Goal: Transaction & Acquisition: Purchase product/service

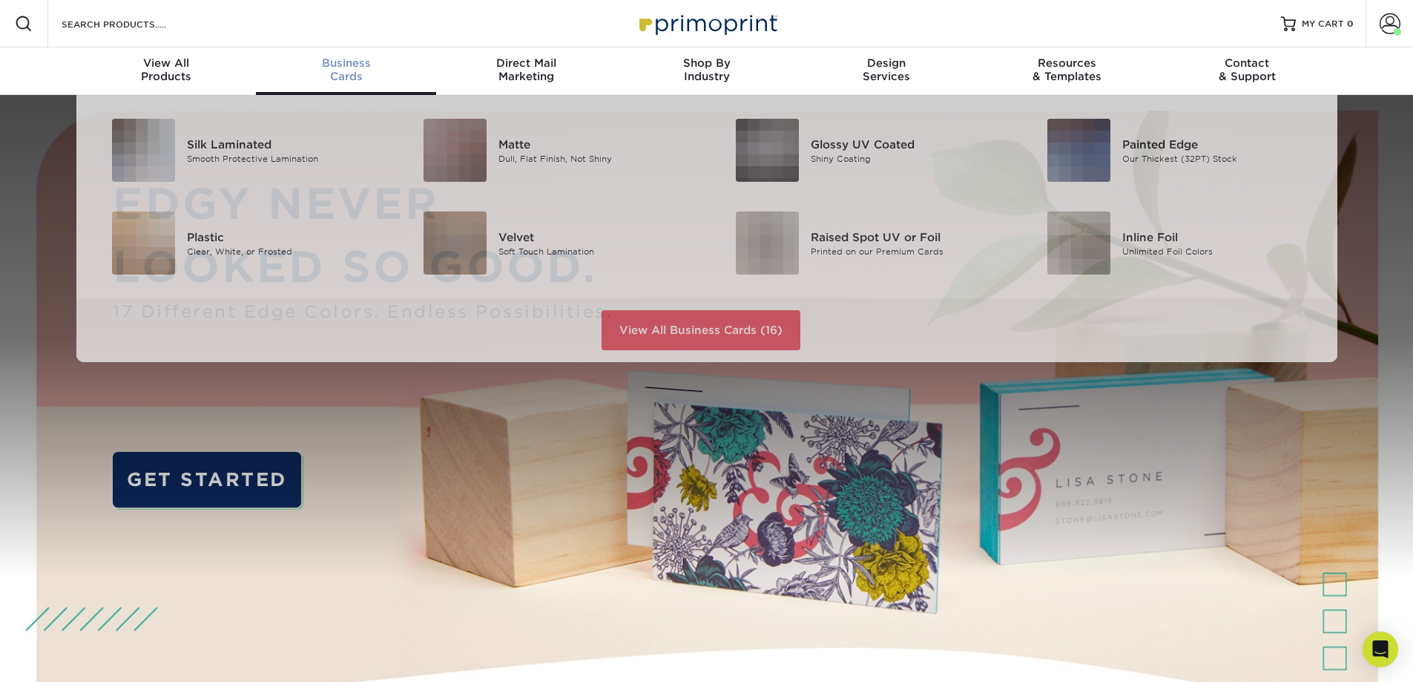
click at [370, 71] on div "Business Cards" at bounding box center [346, 69] width 180 height 27
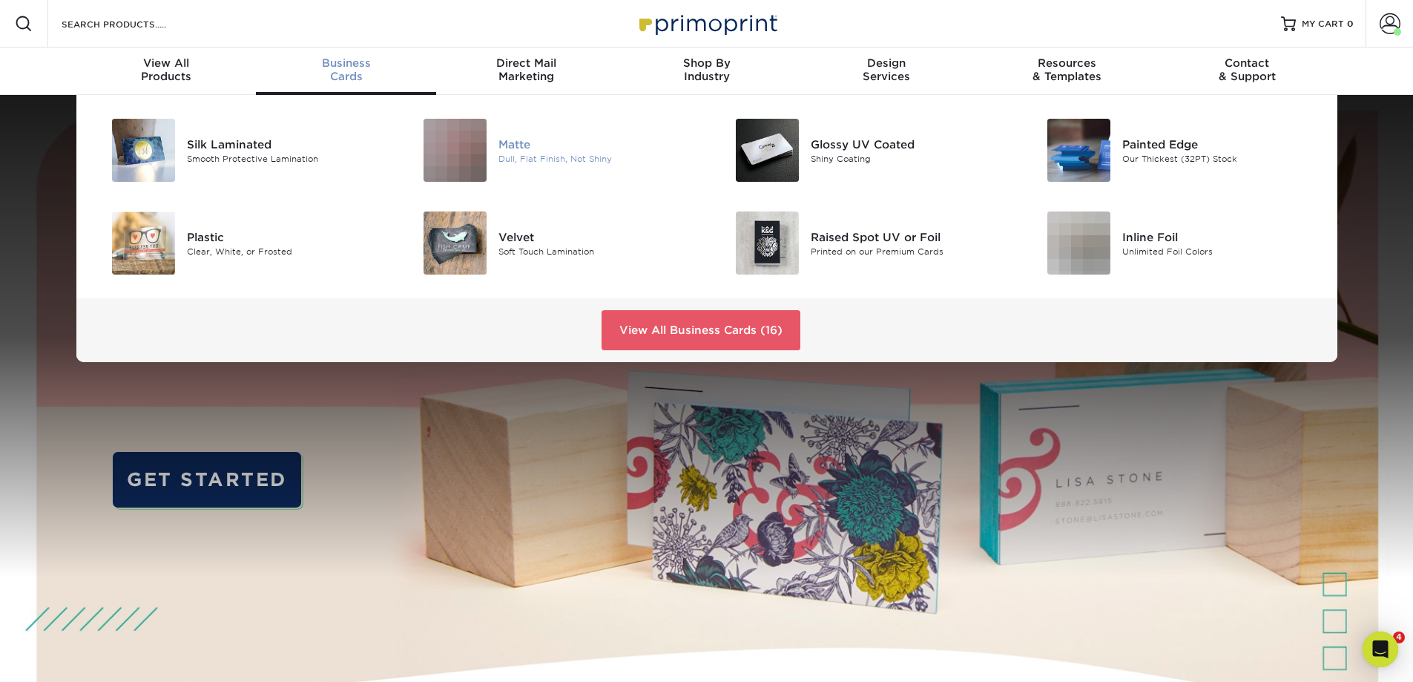
click at [544, 142] on div "Matte" at bounding box center [596, 144] width 197 height 16
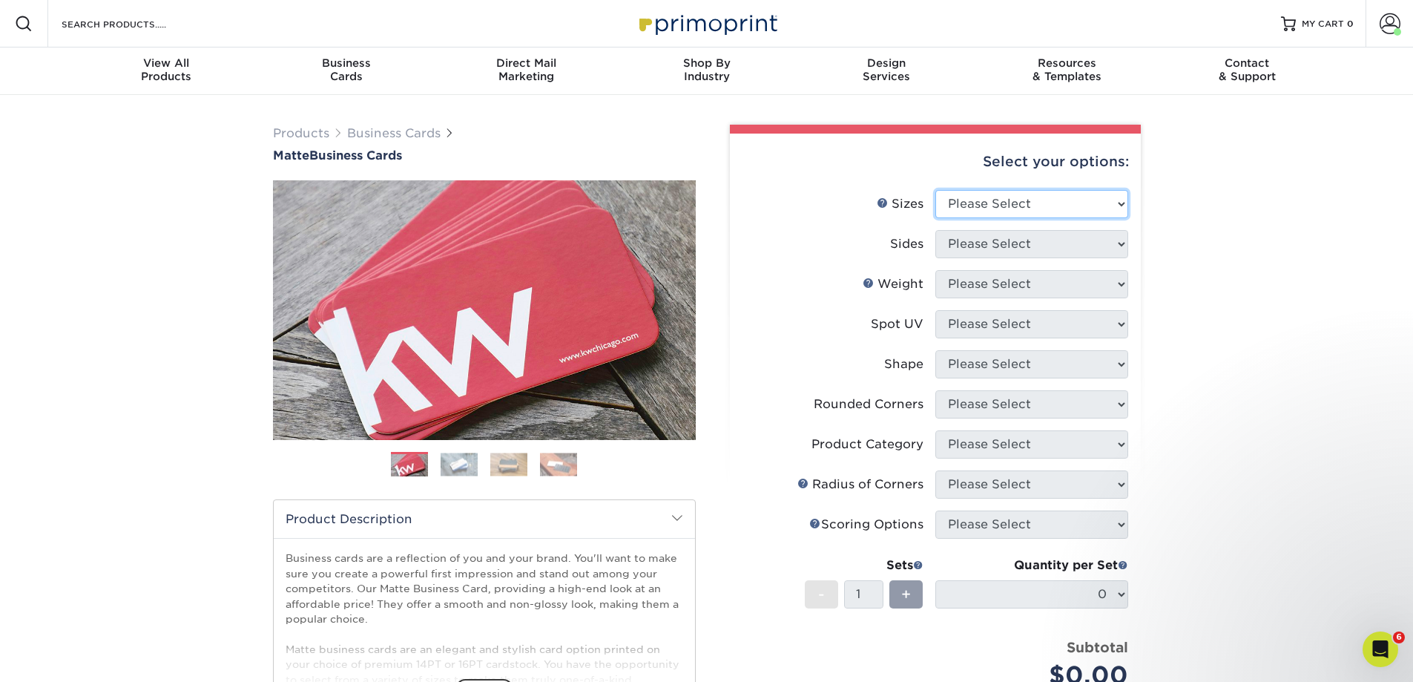
click at [1007, 205] on select "Please Select 1.5" x 3.5" - Mini 1.75" x 3.5" - Mini 2" x 2" - Square 2" x 3" -…" at bounding box center [1031, 204] width 193 height 28
select select "2.00x3.50"
click at [935, 190] on select "Please Select 1.5" x 3.5" - Mini 1.75" x 3.5" - Mini 2" x 2" - Square 2" x 3" -…" at bounding box center [1031, 204] width 193 height 28
click at [995, 243] on select "Please Select Print Both Sides Print Front Only" at bounding box center [1031, 244] width 193 height 28
select select "13abbda7-1d64-4f25-8bb2-c179b224825d"
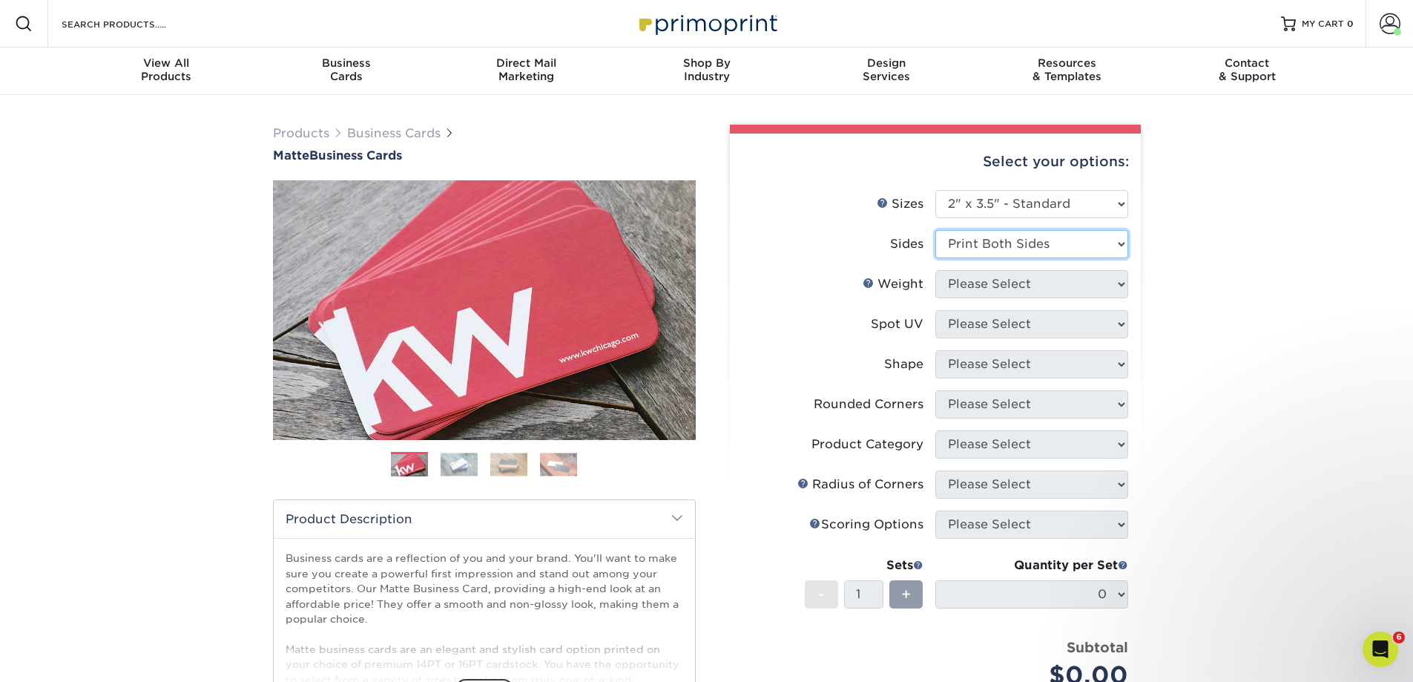
click at [935, 230] on select "Please Select Print Both Sides Print Front Only" at bounding box center [1031, 244] width 193 height 28
click at [1002, 280] on select "Please Select 16PT 14PT" at bounding box center [1031, 284] width 193 height 28
select select "16PT"
click at [935, 270] on select "Please Select 16PT 14PT" at bounding box center [1031, 284] width 193 height 28
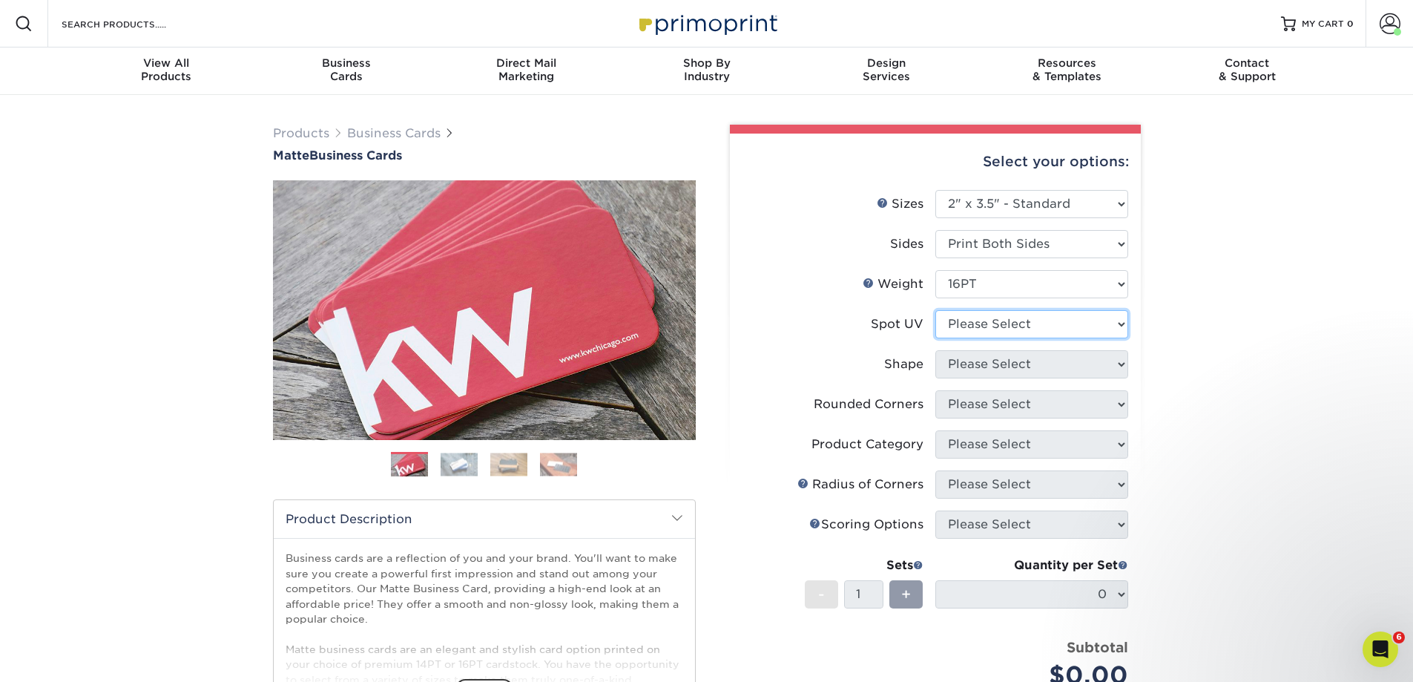
click at [986, 323] on select "Please Select No Spot UV Front and Back (Both Sides) Front Only Back Only" at bounding box center [1031, 324] width 193 height 28
select select "3"
click at [935, 310] on select "Please Select No Spot UV Front and Back (Both Sides) Front Only Back Only" at bounding box center [1031, 324] width 193 height 28
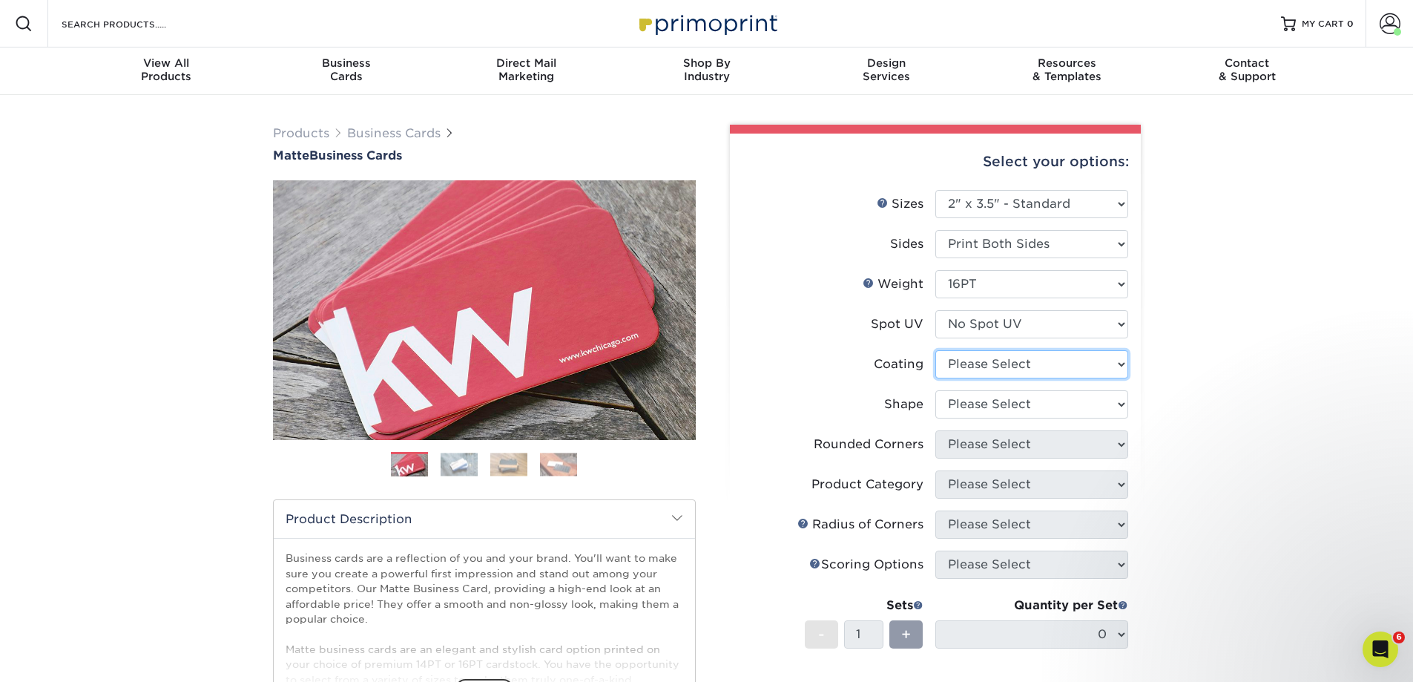
click at [987, 359] on select at bounding box center [1031, 364] width 193 height 28
select select "121bb7b5-3b4d-429f-bd8d-bbf80e953313"
click at [935, 350] on select at bounding box center [1031, 364] width 193 height 28
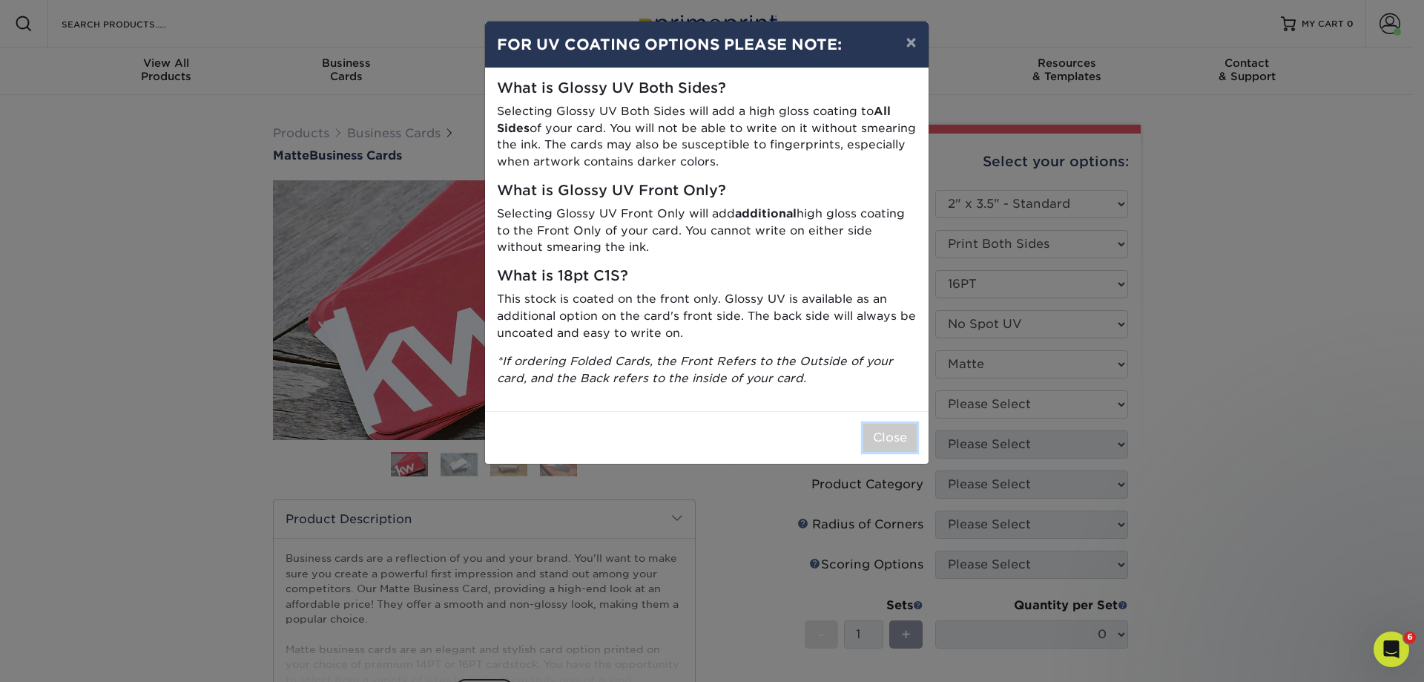
click at [894, 442] on button "Close" at bounding box center [889, 438] width 53 height 28
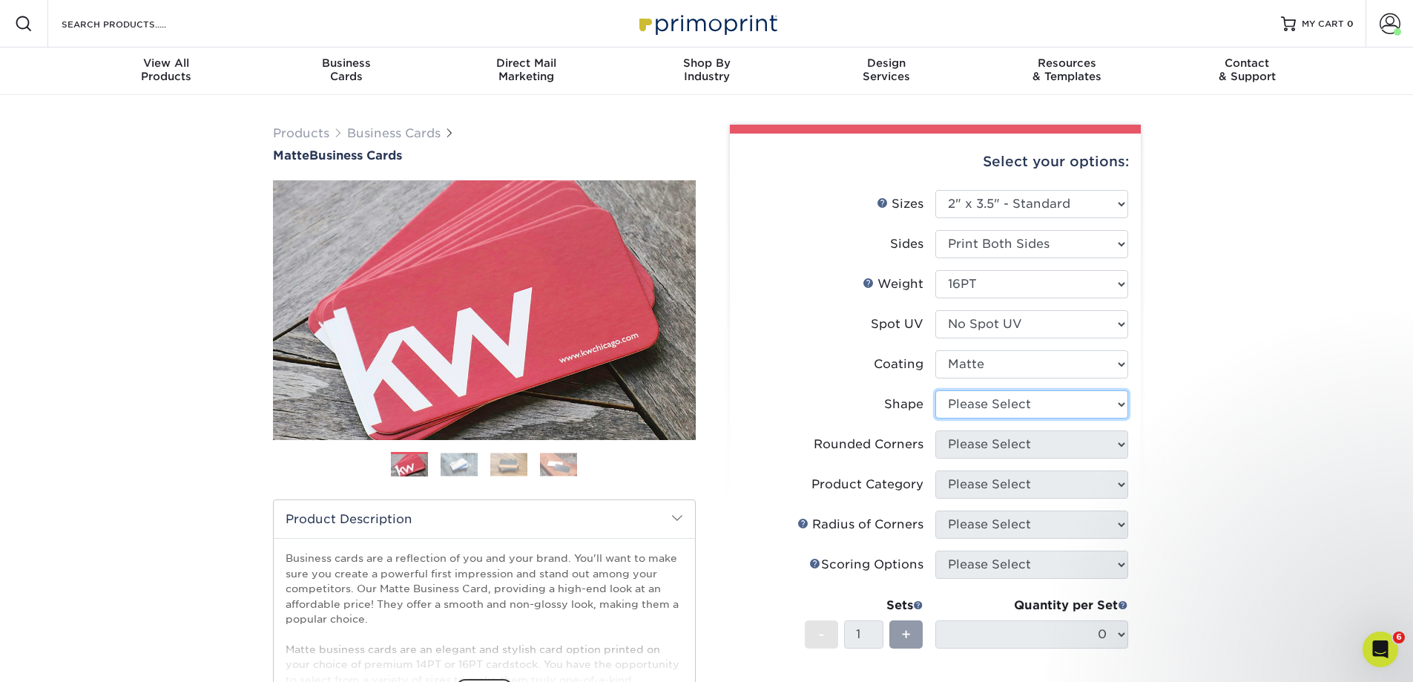
click at [1005, 409] on select "Please Select Standard Oval" at bounding box center [1031, 404] width 193 height 28
select select "standard"
click at [935, 390] on select "Please Select Standard Oval" at bounding box center [1031, 404] width 193 height 28
click at [1002, 444] on select "Please Select Yes - Round 2 Corners Yes - Round 4 Corners No" at bounding box center [1031, 444] width 193 height 28
select select "0"
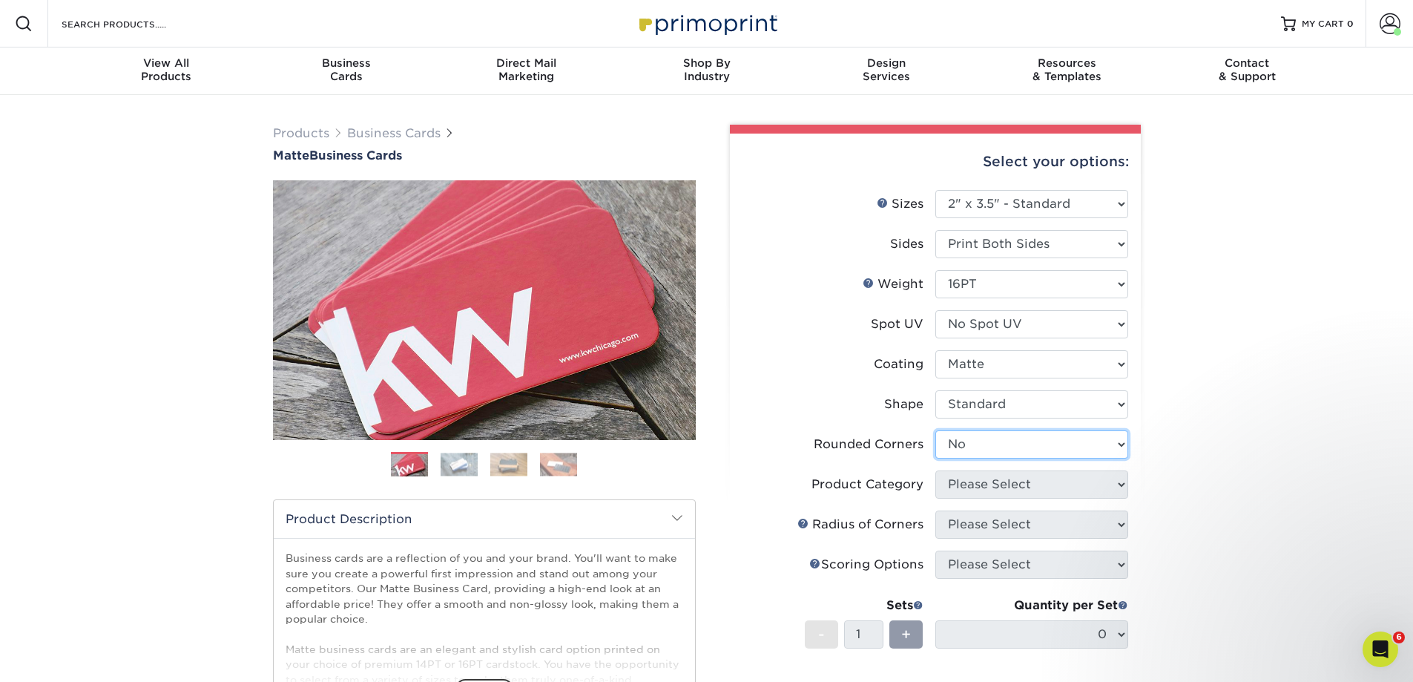
click at [935, 430] on select "Please Select Yes - Round 2 Corners Yes - Round 4 Corners No" at bounding box center [1031, 444] width 193 height 28
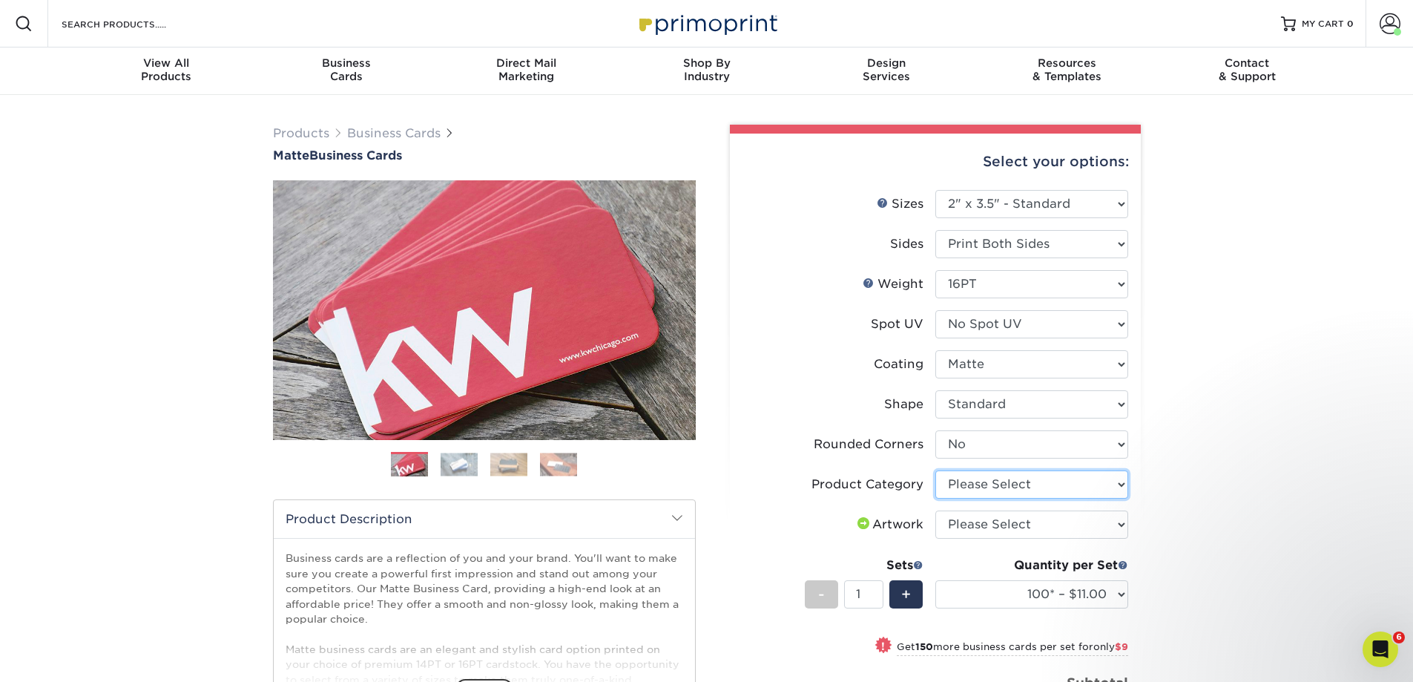
click at [1042, 481] on select "Please Select Business Cards" at bounding box center [1031, 484] width 193 height 28
select select "3b5148f1-0588-4f88-a218-97bcfdce65c1"
click at [935, 470] on select "Please Select Business Cards" at bounding box center [1031, 484] width 193 height 28
click at [1018, 520] on select "Please Select I will upload files I need a design - $100" at bounding box center [1031, 524] width 193 height 28
select select "upload"
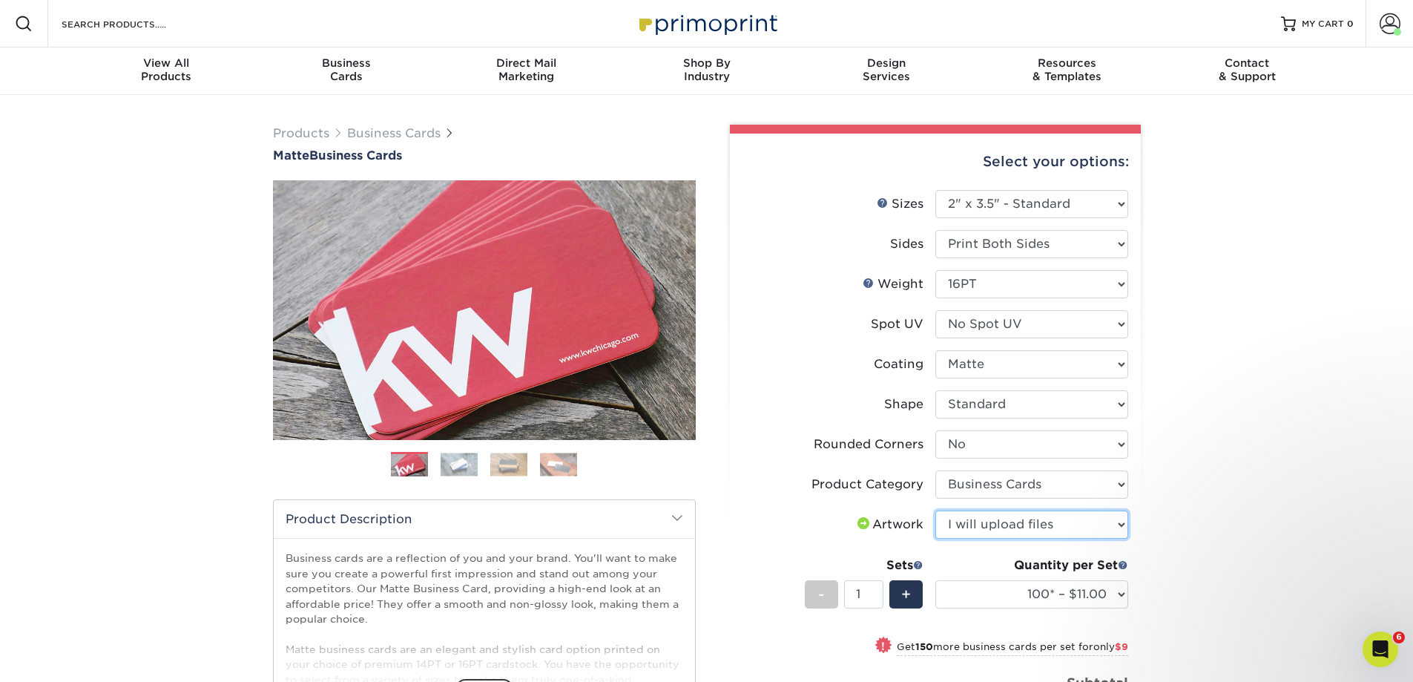
click at [935, 510] on select "Please Select I will upload files I need a design - $100" at bounding box center [1031, 524] width 193 height 28
click at [1091, 589] on select "100* – $11.00 250* – $20.00 500 – $39.00 1000 – $49.00 2500 – $87.00 5000 – $16…" at bounding box center [1031, 594] width 193 height 28
select select "500 – $39.00"
click at [935, 580] on select "100* – $11.00 250* – $20.00 500 – $39.00 1000 – $49.00 2500 – $87.00 5000 – $16…" at bounding box center [1031, 594] width 193 height 28
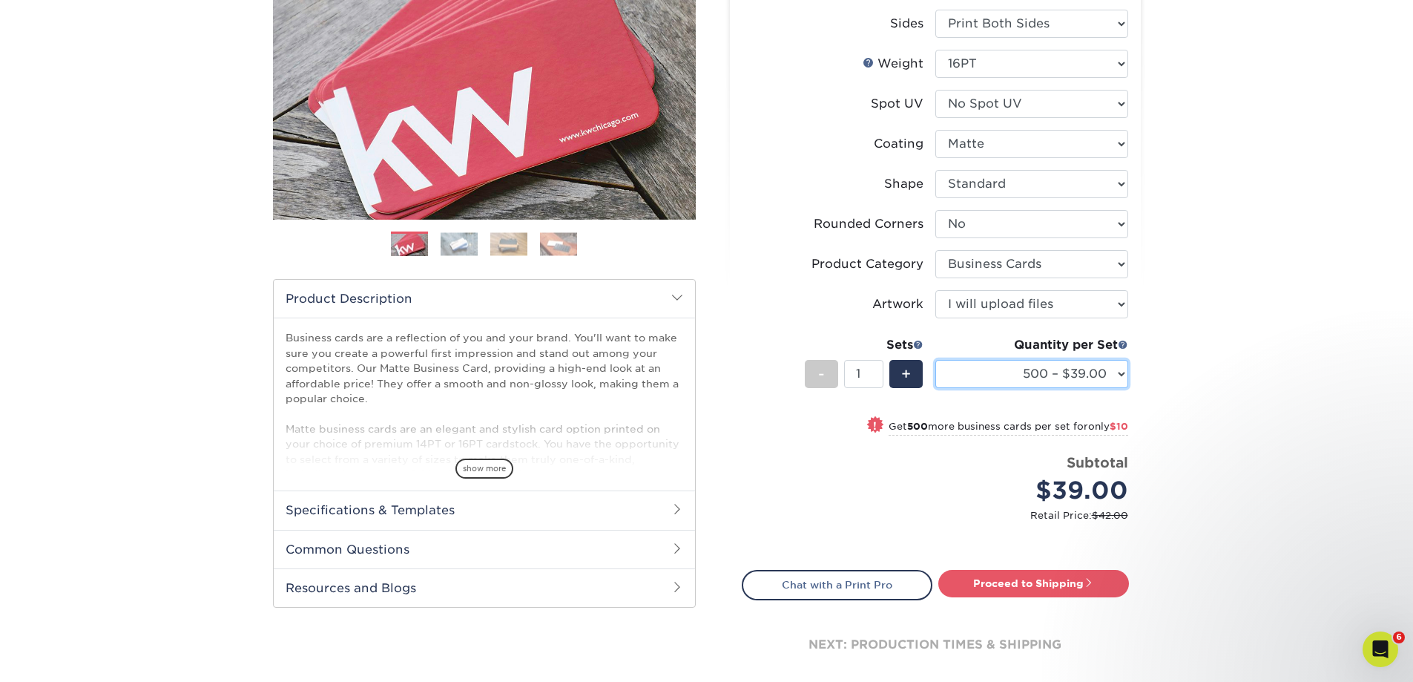
scroll to position [223, 0]
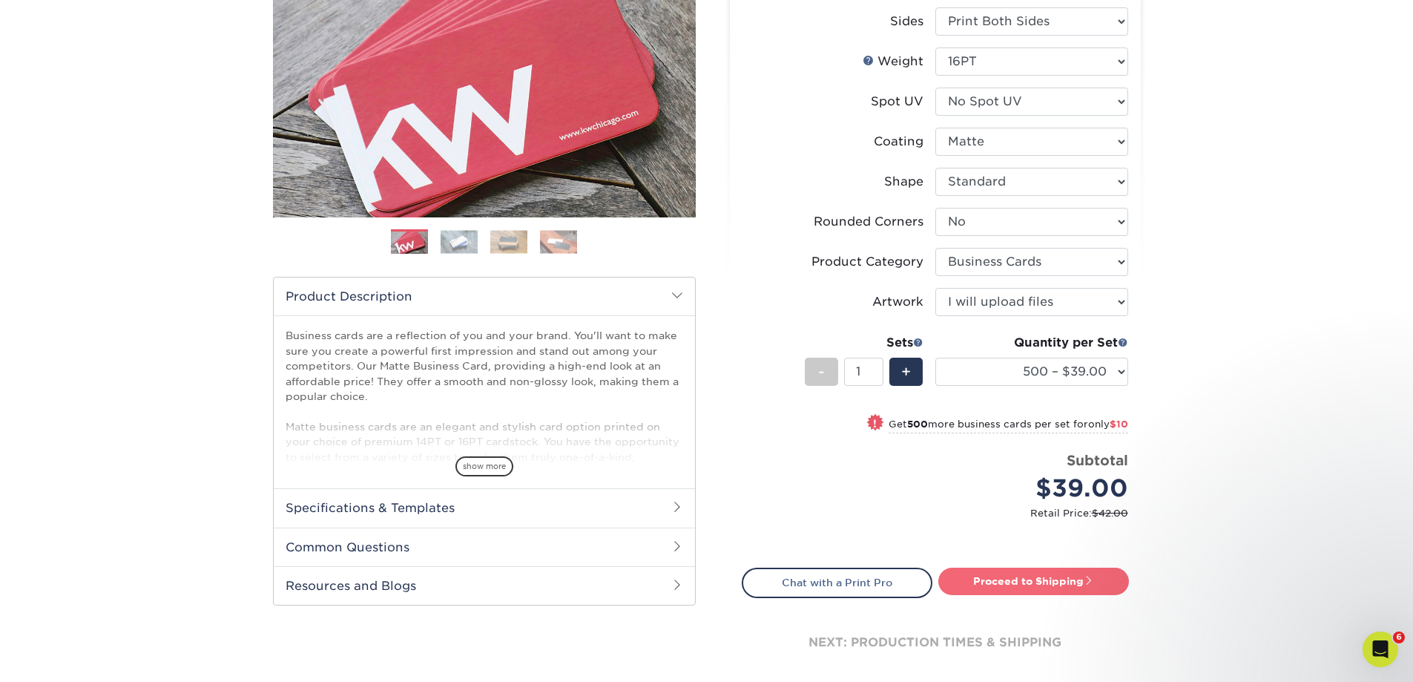
click at [1011, 578] on link "Proceed to Shipping" at bounding box center [1033, 580] width 191 height 27
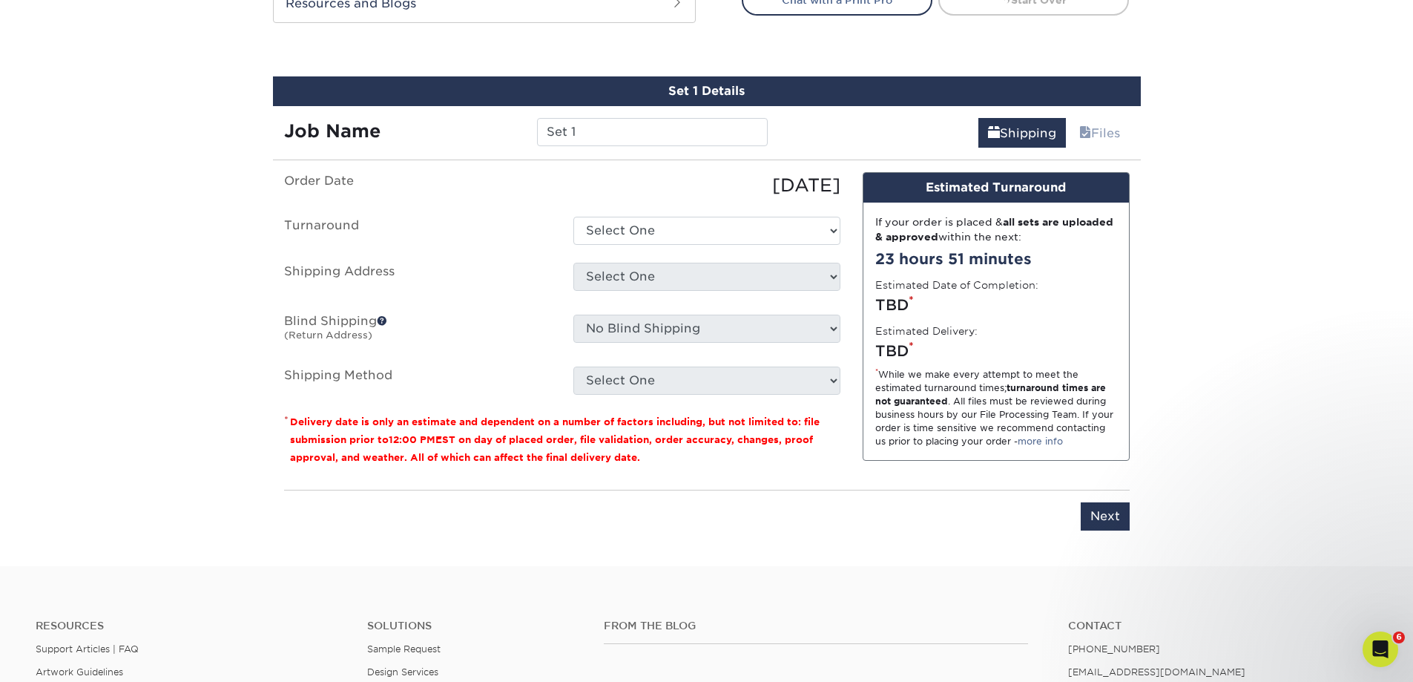
scroll to position [831, 0]
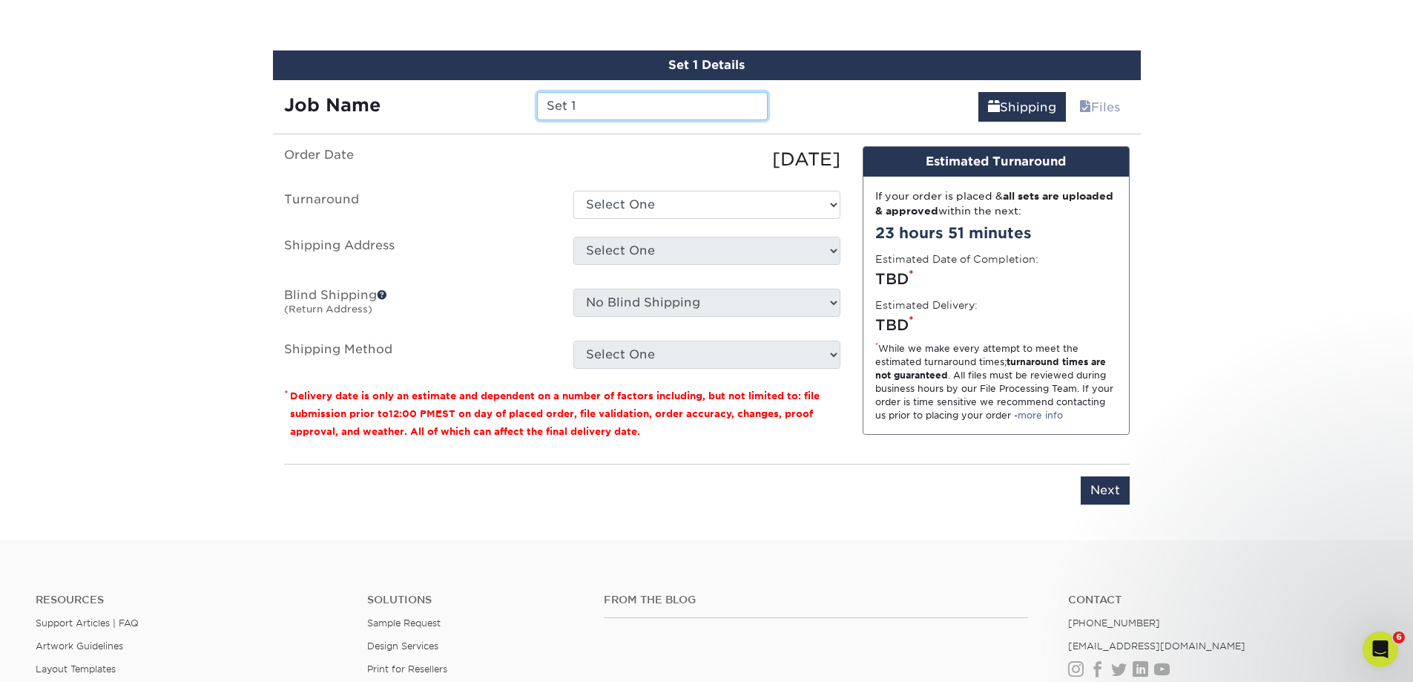
drag, startPoint x: 688, startPoint y: 97, endPoint x: 540, endPoint y: 96, distance: 147.6
click at [540, 96] on input "Set 1" at bounding box center [652, 106] width 231 height 28
type input "Beechwood ABT [PERSON_NAME]"
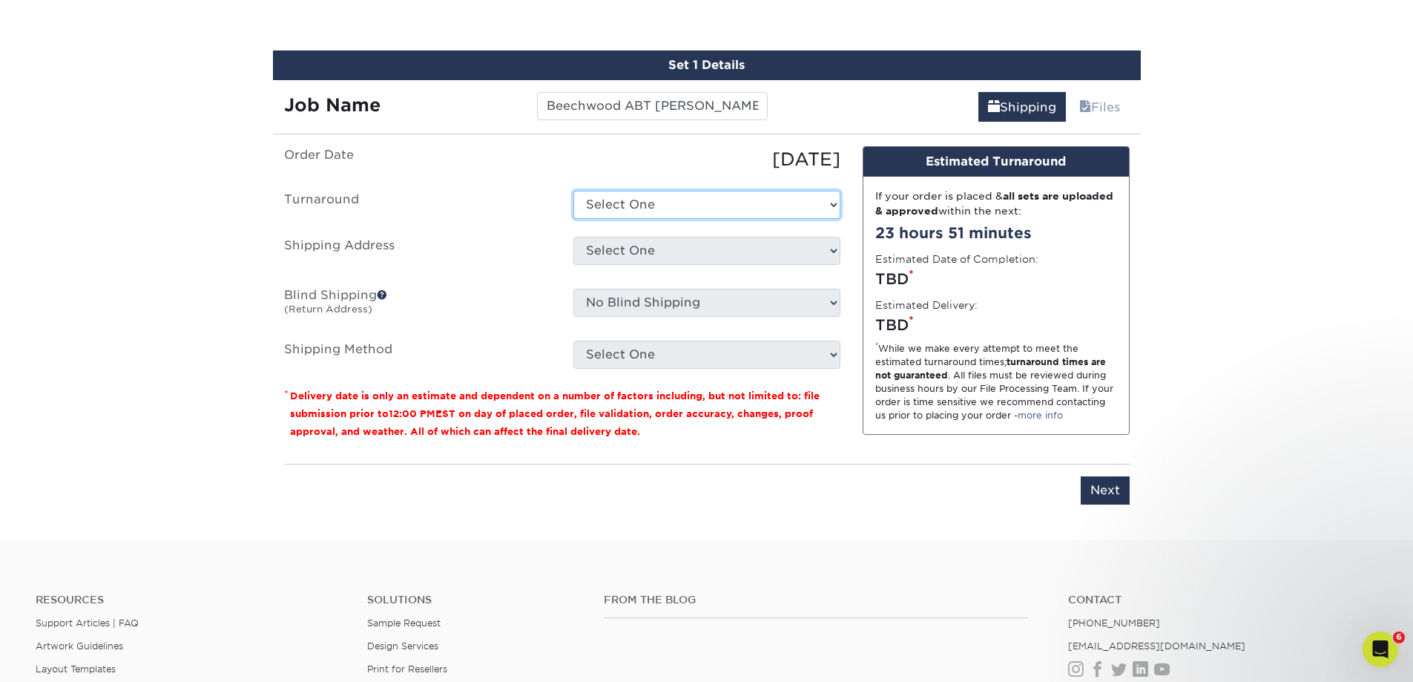
click at [730, 205] on select "Select One 2-4 Business Days 2 Day Next Business Day" at bounding box center [706, 205] width 267 height 28
select select "b78ebb40-f3d8-446a-8df3-6de10c612245"
click at [573, 191] on select "Select One 2-4 Business Days 2 Day Next Business Day" at bounding box center [706, 205] width 267 height 28
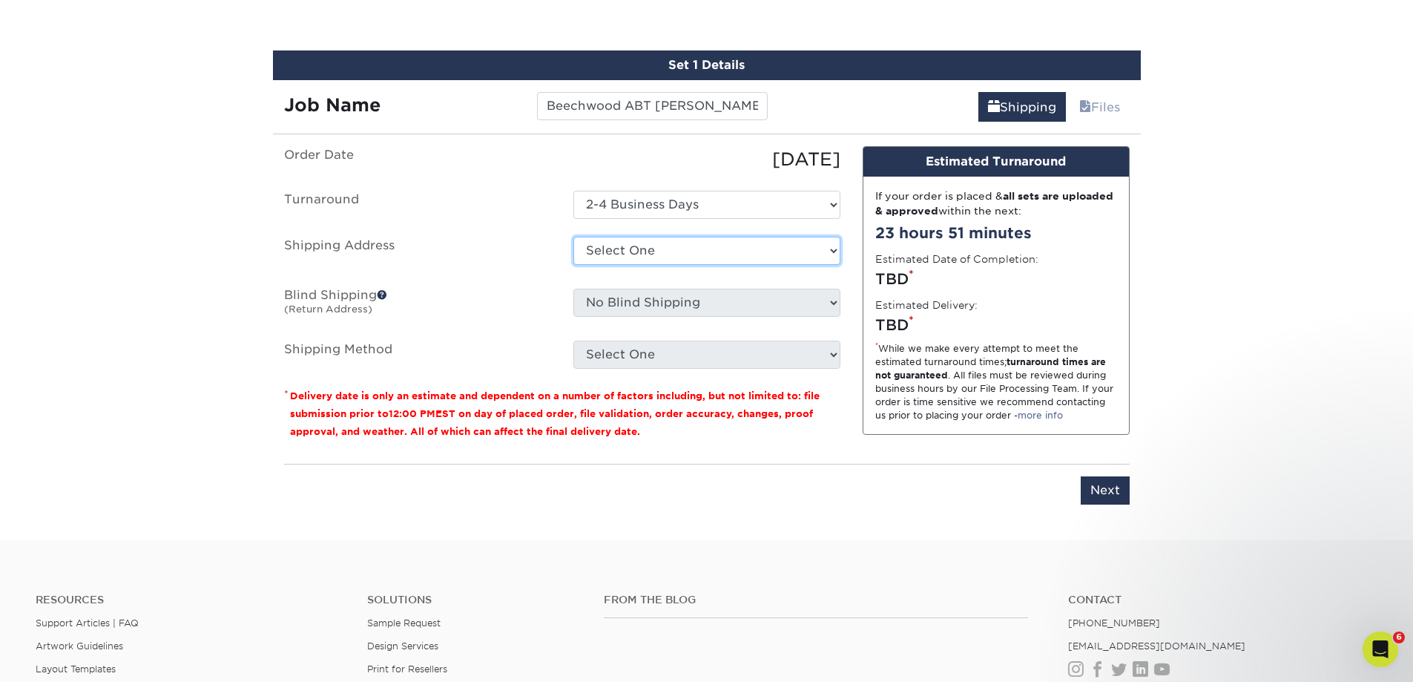
click at [712, 258] on select "Select One Beechwood Green Bay Beechwood Madison Beechwood Sales & Service Bret…" at bounding box center [706, 251] width 267 height 28
select select "36843"
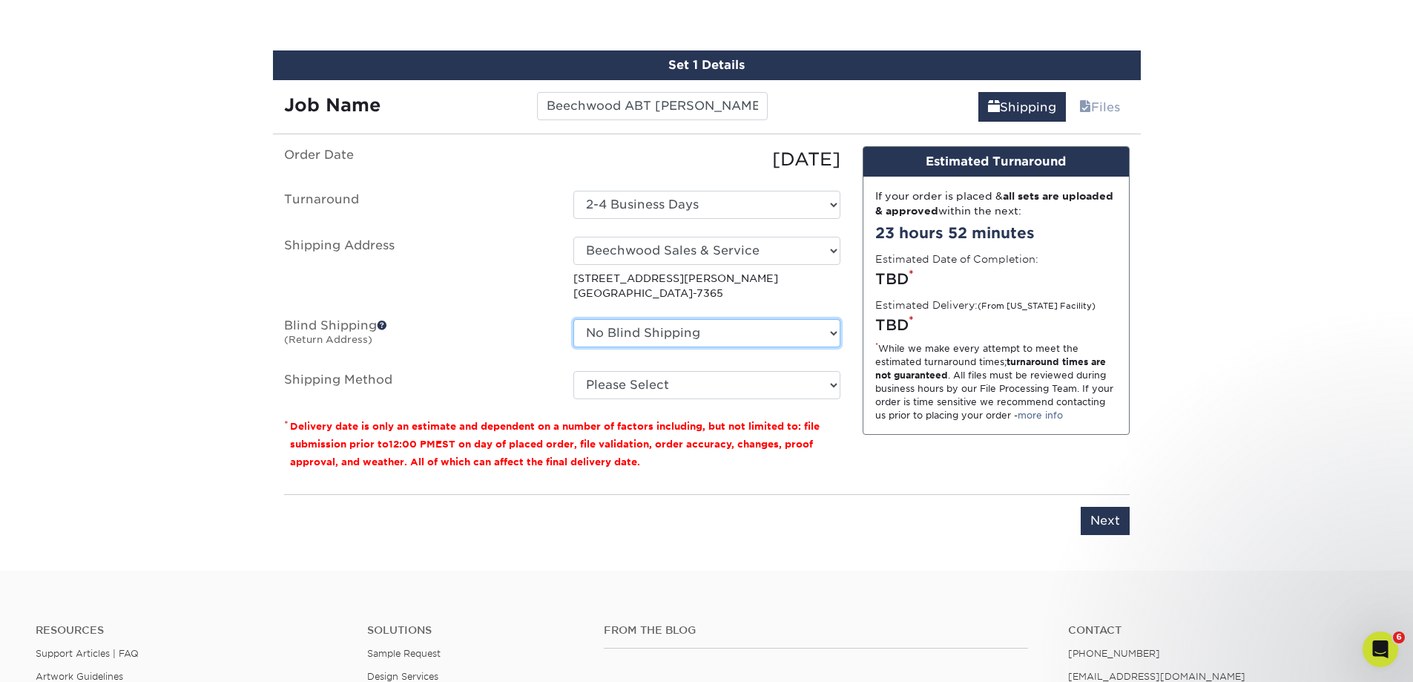
click at [751, 335] on select "No Blind Shipping Beechwood Green Bay Beechwood Madison Beechwood Sales & Servi…" at bounding box center [706, 333] width 267 height 28
click at [758, 391] on select "Please Select Ground Shipping (+$8.96) 3 Day Shipping Service (+$15.34) 2 Day A…" at bounding box center [706, 385] width 267 height 28
select select "03"
click at [573, 371] on select "Please Select Ground Shipping (+$8.96) 3 Day Shipping Service (+$15.34) 2 Day A…" at bounding box center [706, 385] width 267 height 28
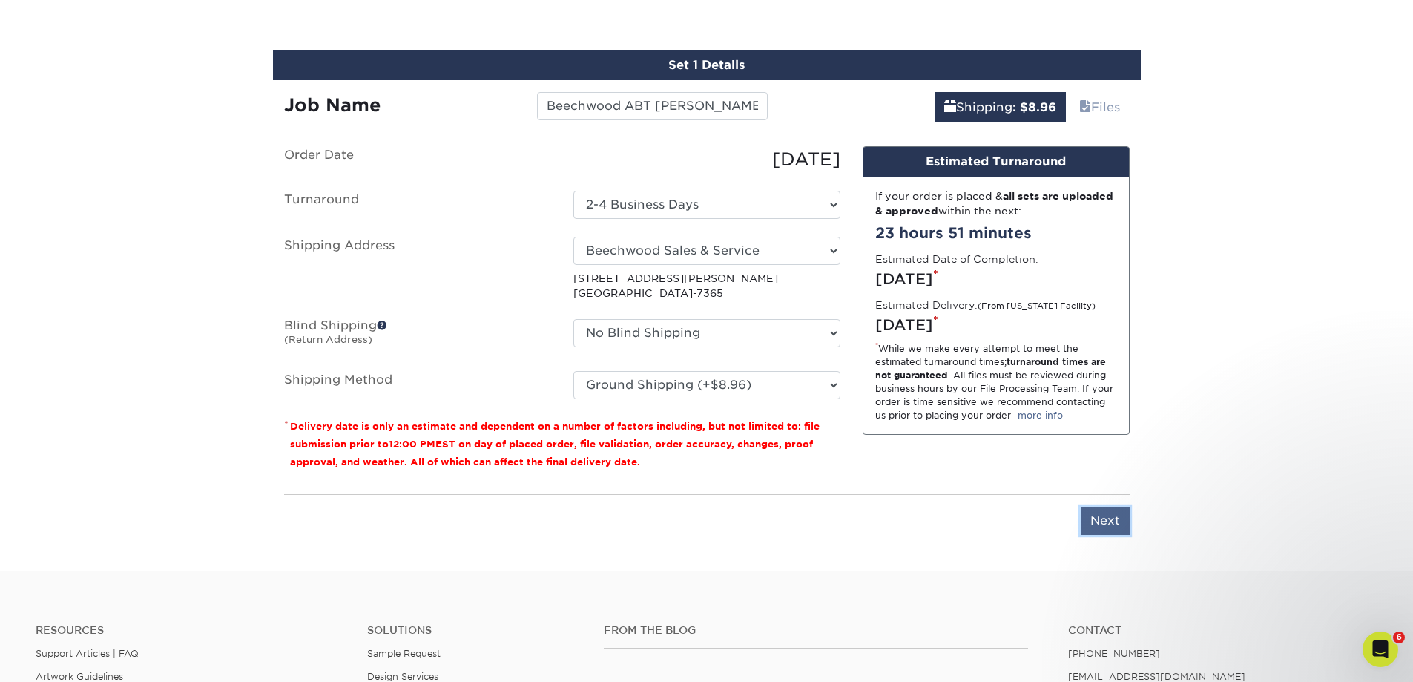
click at [1105, 521] on input "Next" at bounding box center [1105, 521] width 49 height 28
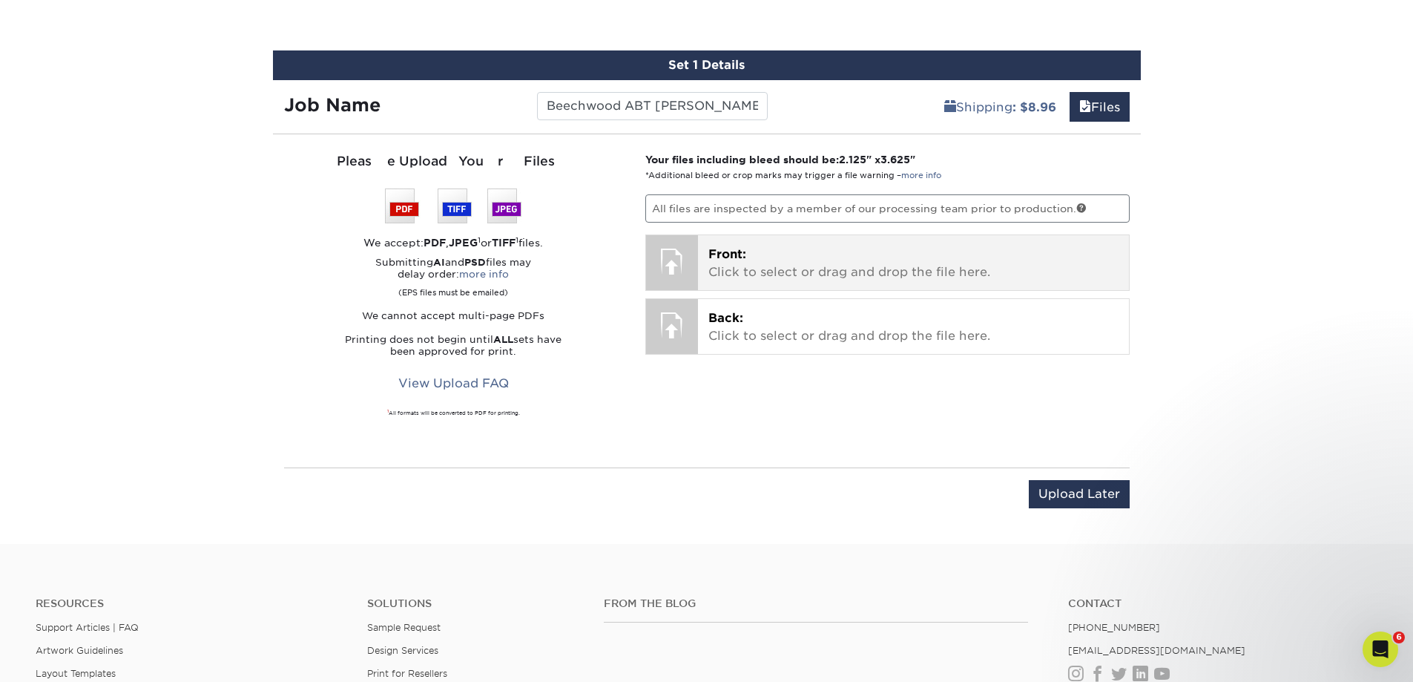
click at [855, 266] on p "Front: Click to select or drag and drop the file here." at bounding box center [913, 264] width 410 height 36
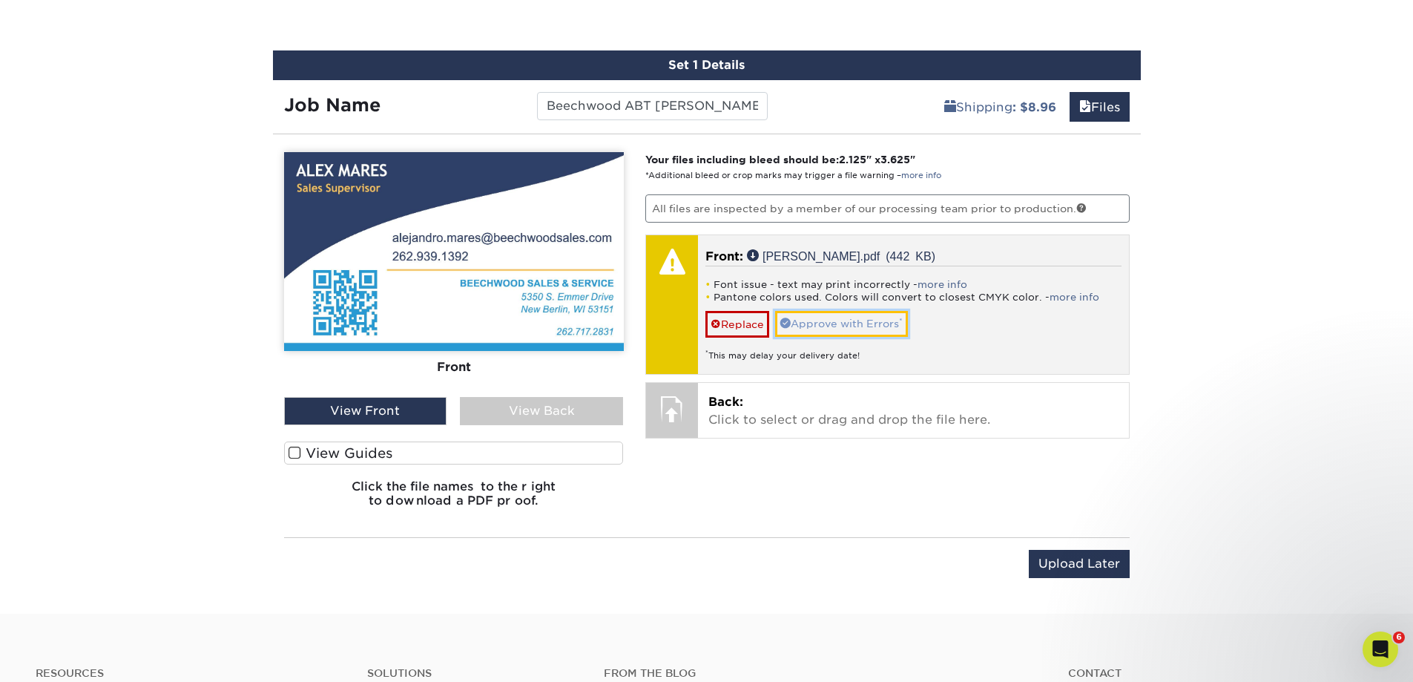
click at [823, 327] on link "Approve with Errors *" at bounding box center [841, 323] width 133 height 25
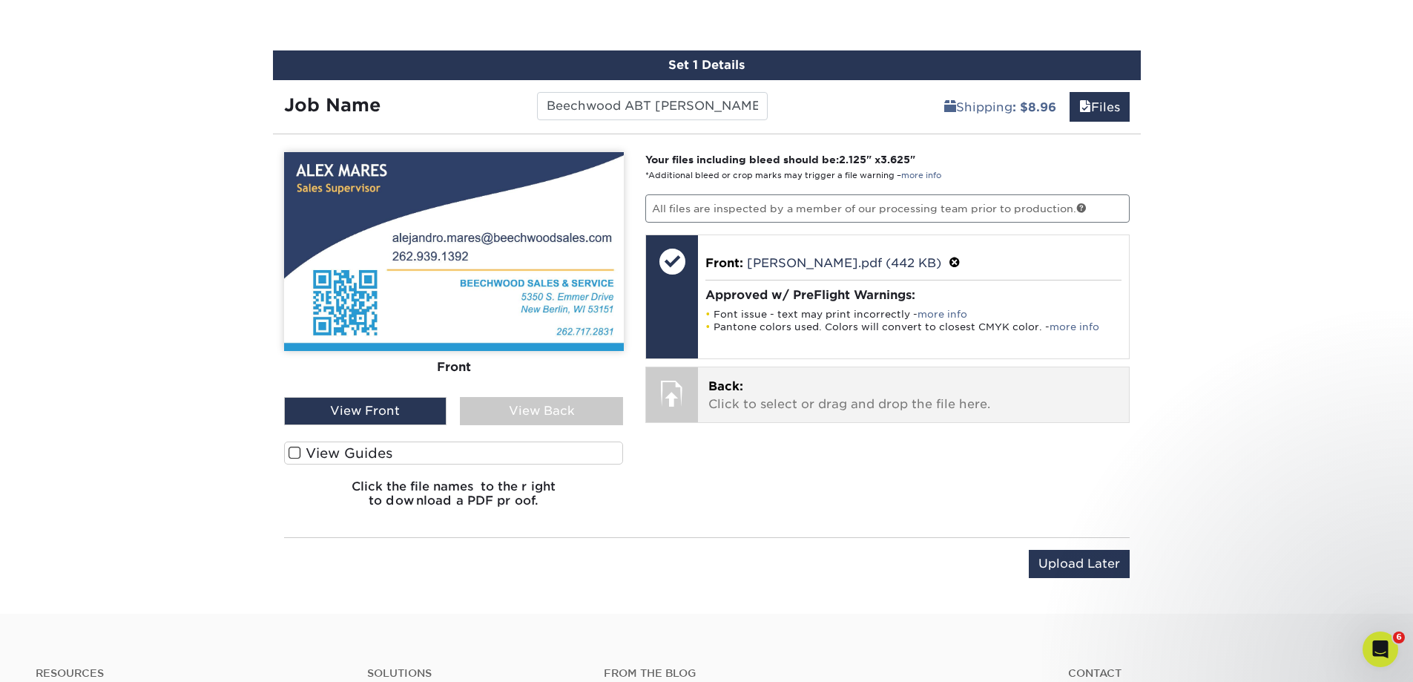
click at [748, 383] on p "Back: Click to select or drag and drop the file here." at bounding box center [913, 396] width 410 height 36
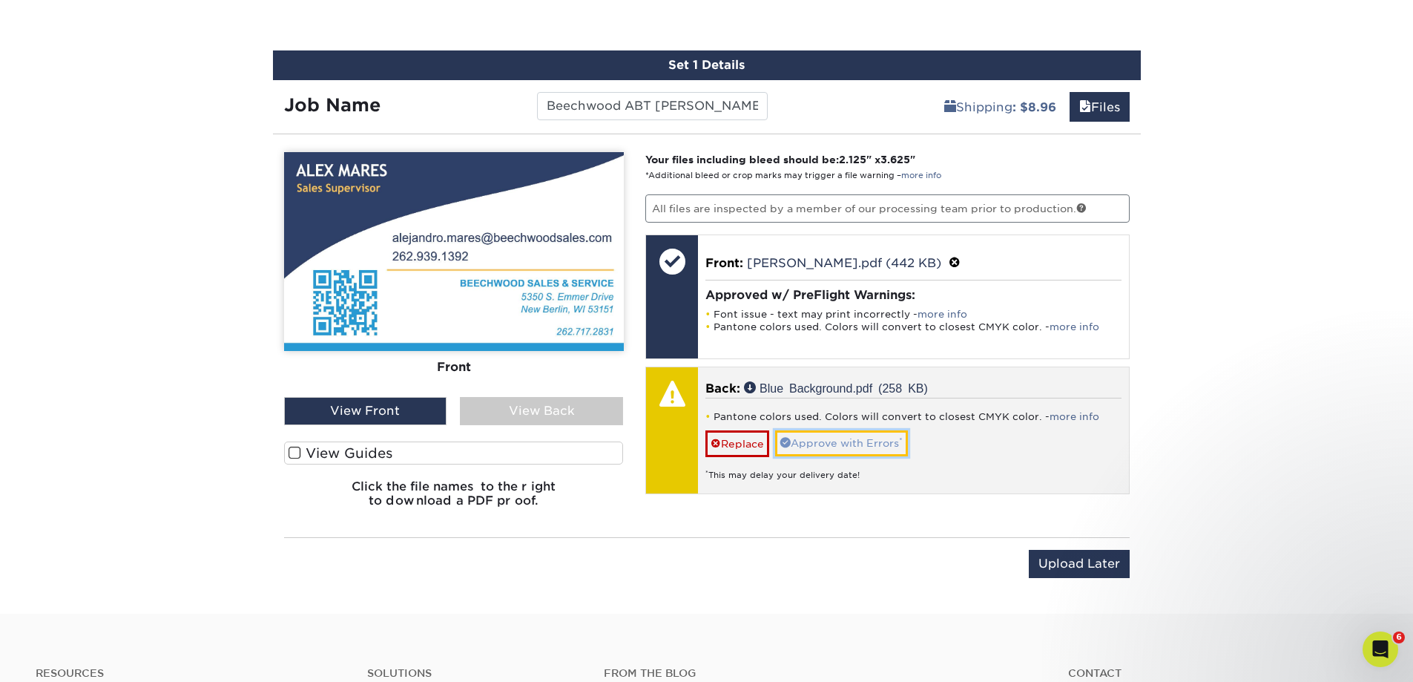
click at [852, 448] on link "Approve with Errors *" at bounding box center [841, 442] width 133 height 25
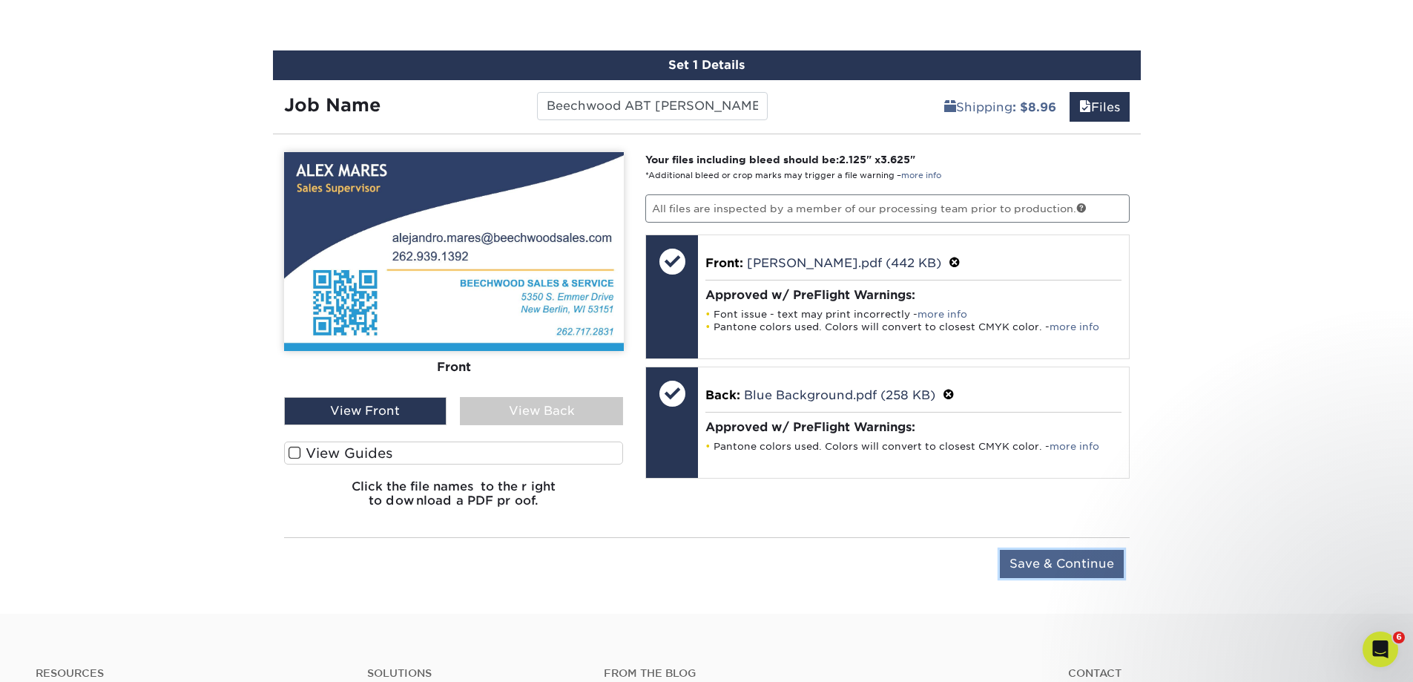
click at [1039, 573] on input "Save & Continue" at bounding box center [1062, 564] width 124 height 28
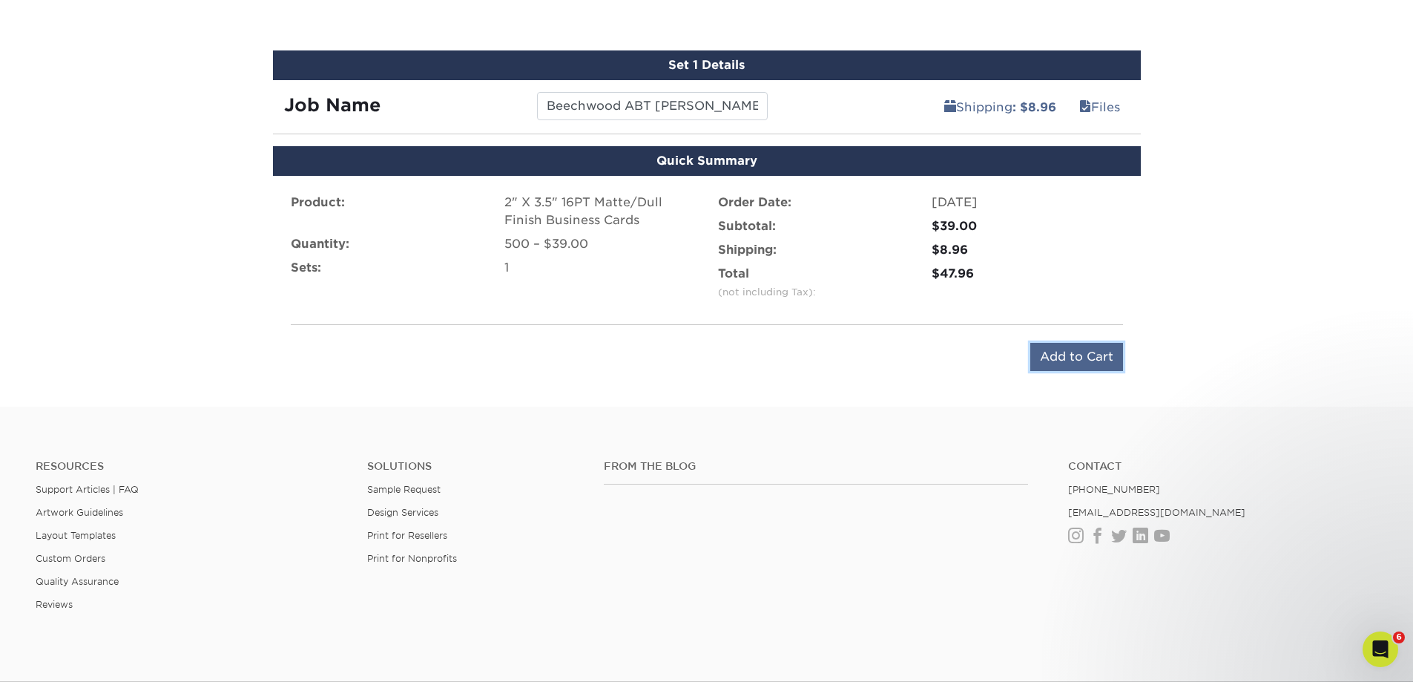
click at [1102, 358] on input "Add to Cart" at bounding box center [1076, 357] width 93 height 28
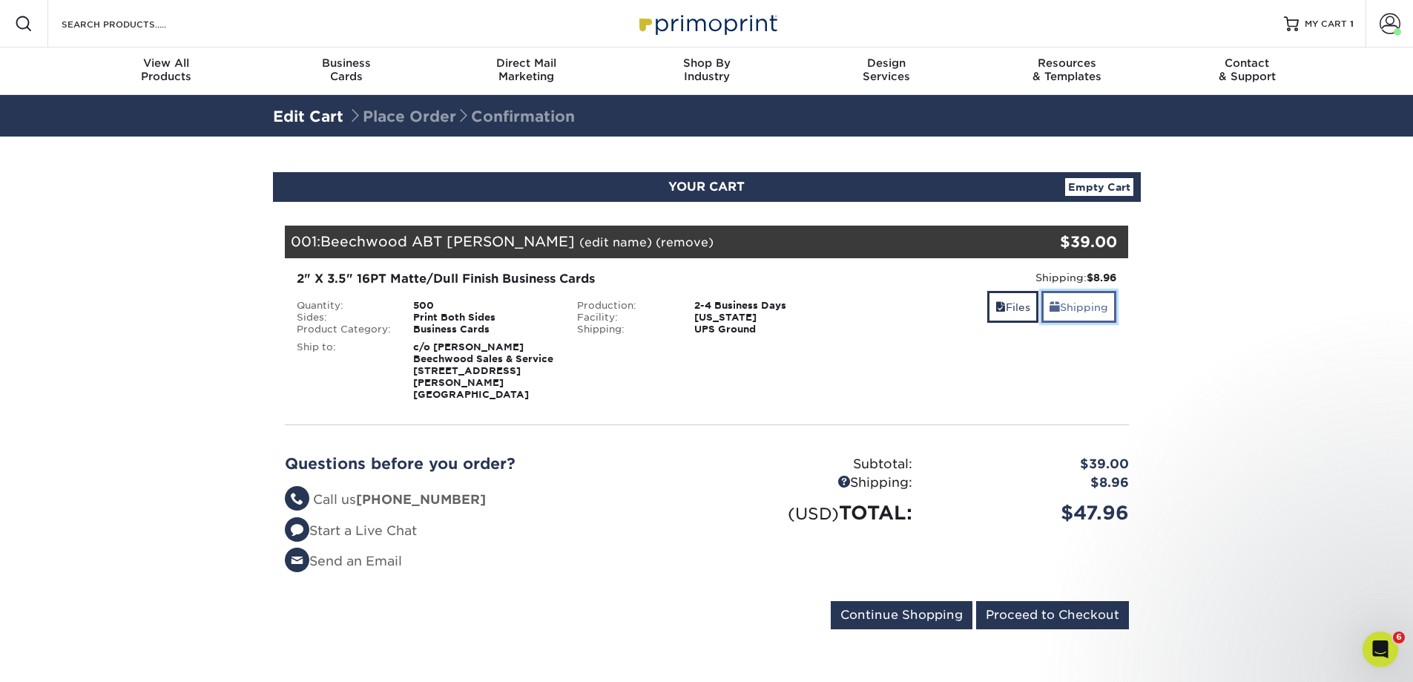
click at [1085, 305] on link "Shipping" at bounding box center [1078, 307] width 75 height 32
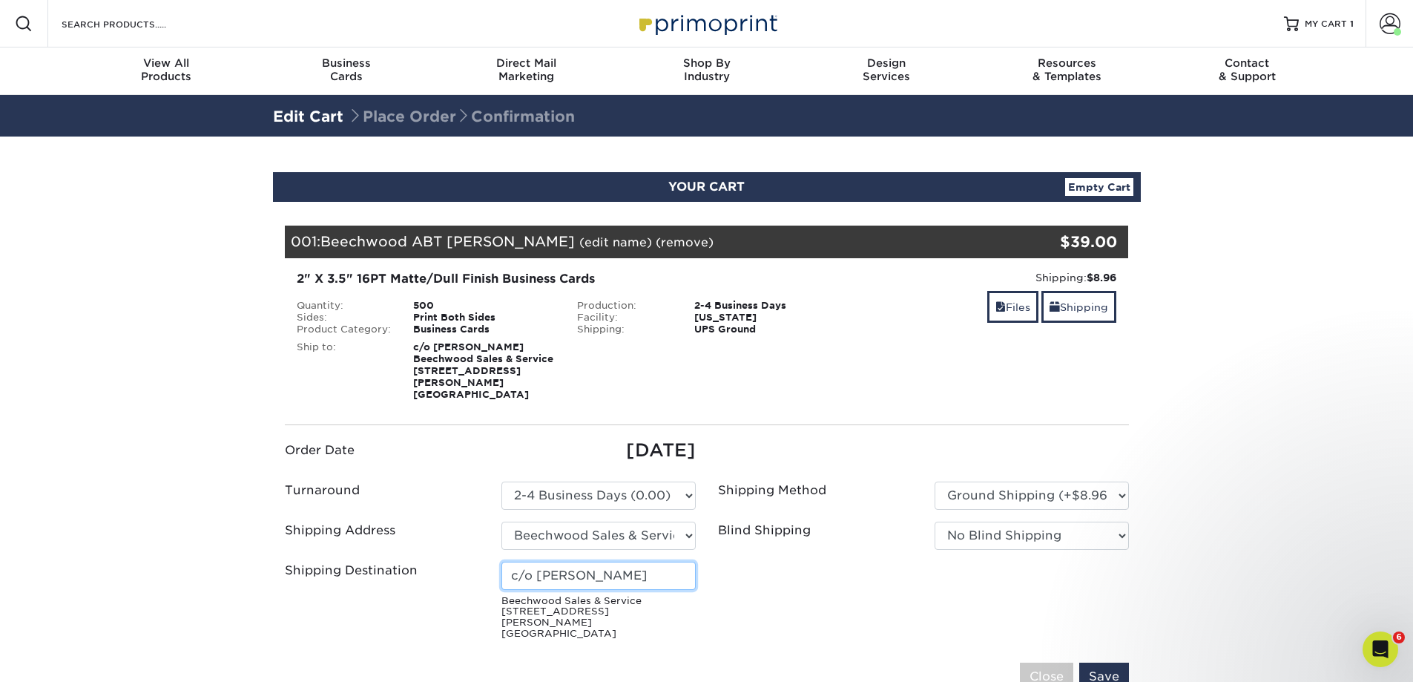
drag, startPoint x: 647, startPoint y: 567, endPoint x: 538, endPoint y: 569, distance: 109.1
click at [538, 569] on input "c/o Jack Sobczak" at bounding box center [598, 576] width 194 height 28
type input "c/o Ellie Meurer"
click at [968, 571] on ul "Order Date 09/02/2025 Turnaround Please Select Select One" at bounding box center [707, 541] width 866 height 208
click at [1113, 662] on input "Save" at bounding box center [1104, 676] width 50 height 28
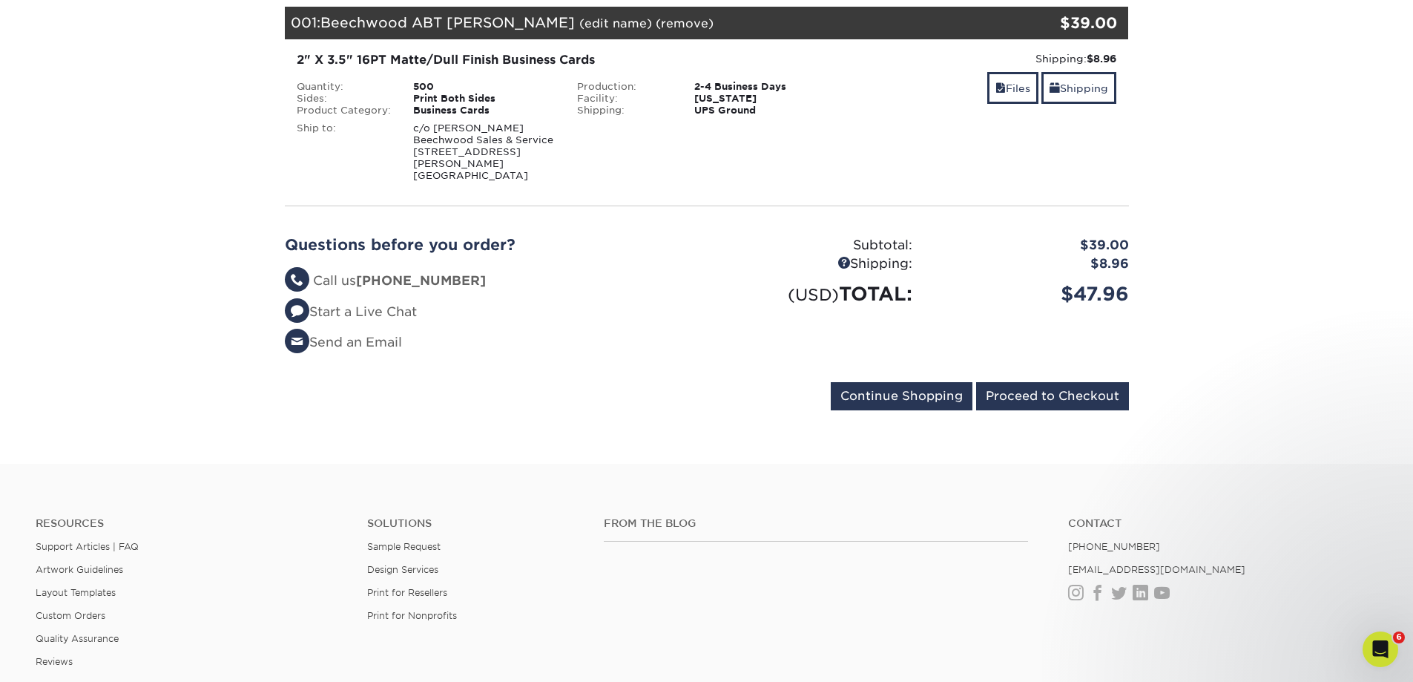
scroll to position [223, 0]
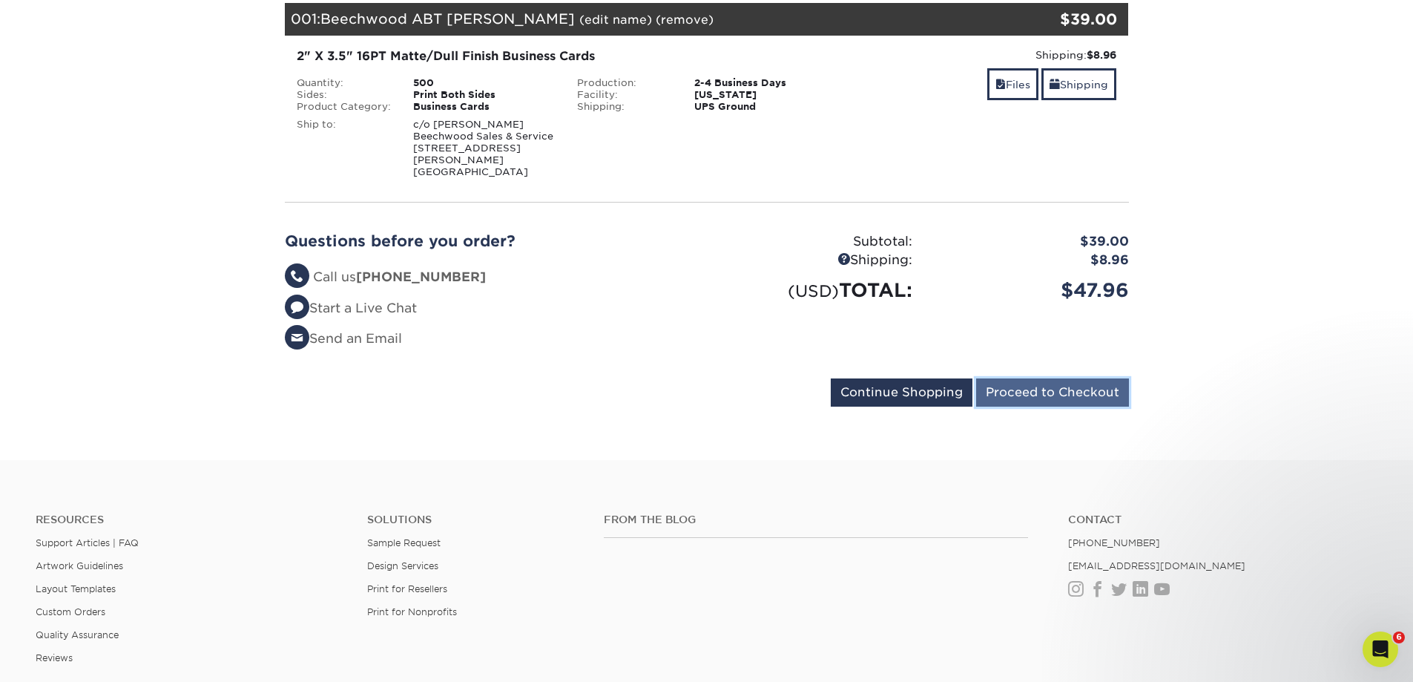
click at [1038, 381] on input "Proceed to Checkout" at bounding box center [1052, 392] width 153 height 28
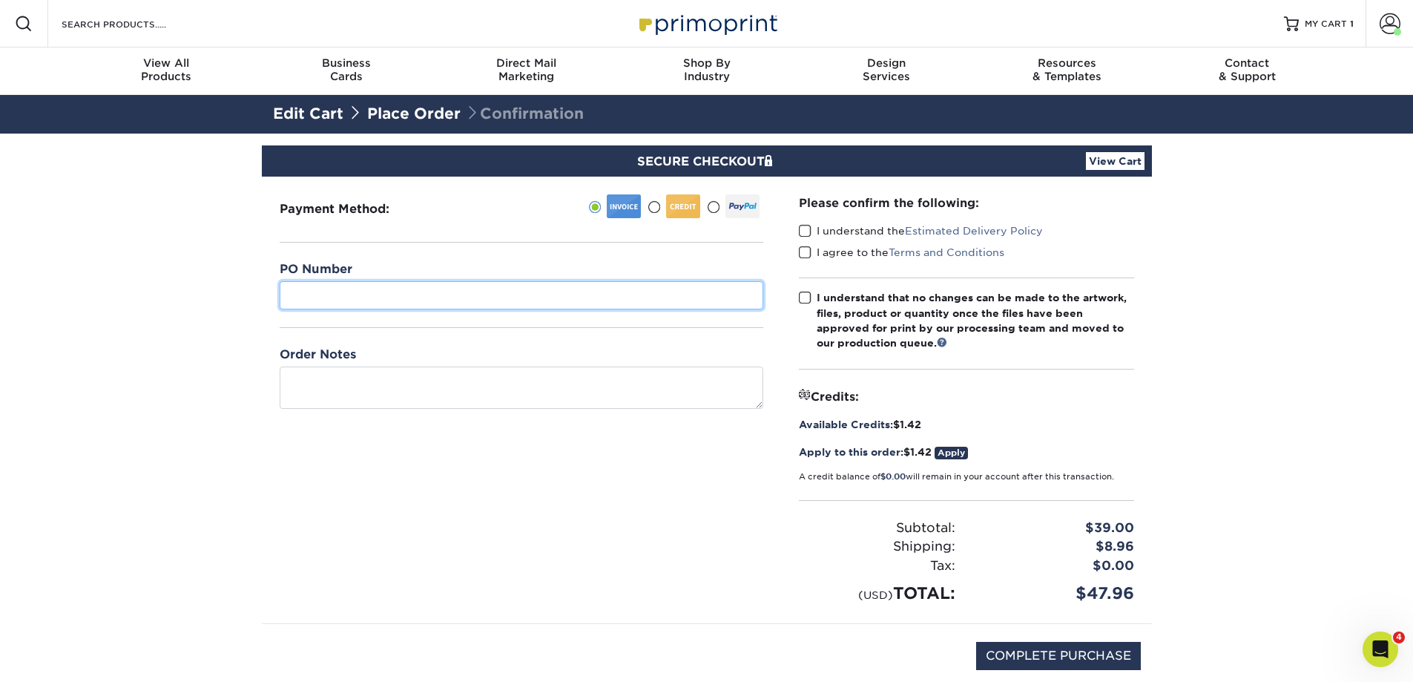
click at [476, 290] on input "text" at bounding box center [522, 295] width 484 height 28
type input "Beechwood"
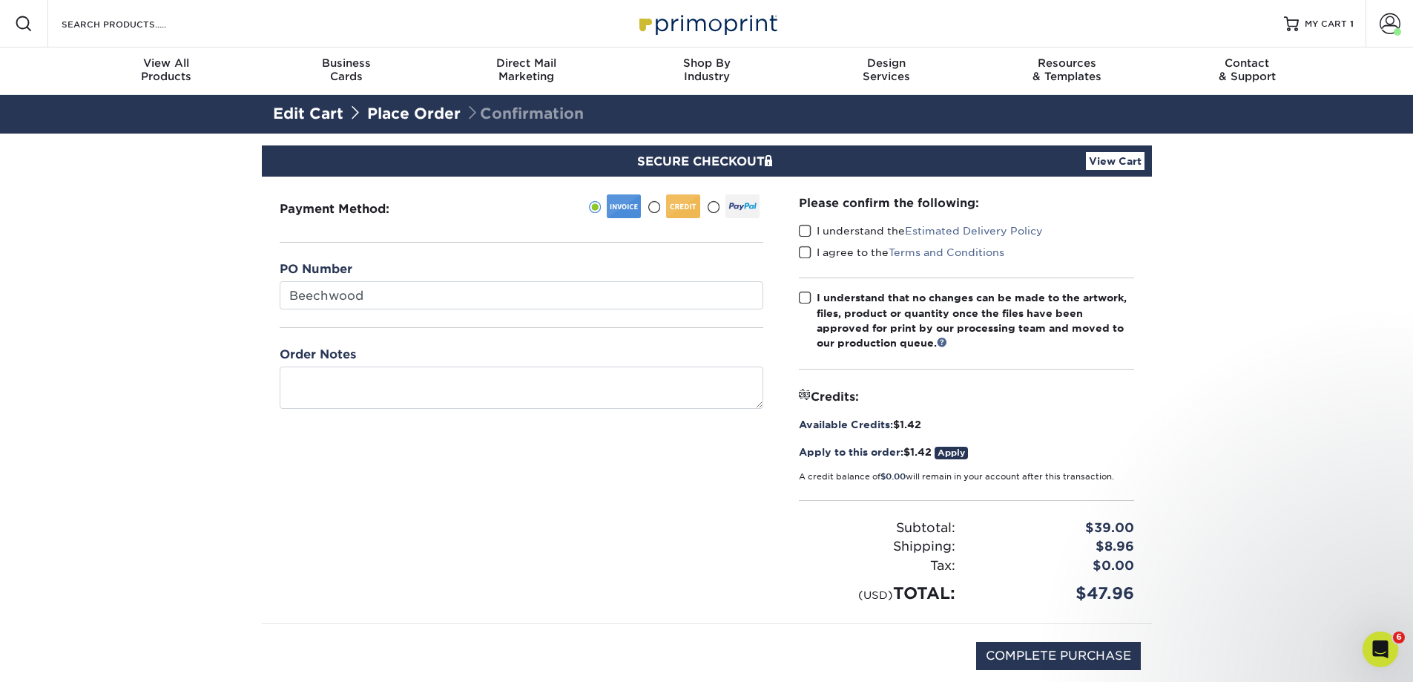
click at [1268, 346] on section "SECURE CHECKOUT View Cart Payment Method: $" at bounding box center [706, 436] width 1413 height 605
click at [808, 231] on span at bounding box center [805, 231] width 13 height 14
click at [0, 0] on input "I understand the Estimated Delivery Policy" at bounding box center [0, 0] width 0 height 0
click at [801, 249] on span at bounding box center [805, 253] width 13 height 14
click at [0, 0] on input "I agree to the Terms and Conditions" at bounding box center [0, 0] width 0 height 0
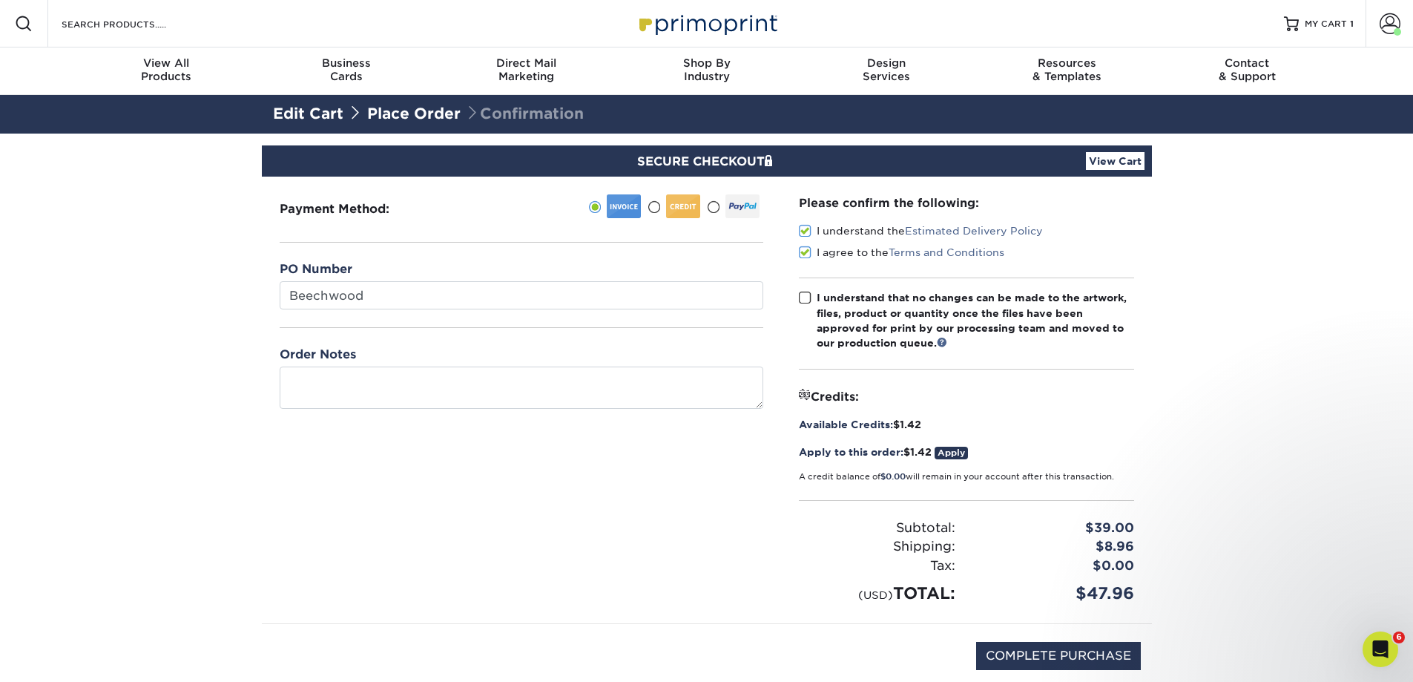
click at [803, 298] on span at bounding box center [805, 298] width 13 height 14
click at [0, 0] on input "I understand that no changes can be made to the artwork, files, product or quan…" at bounding box center [0, 0] width 0 height 0
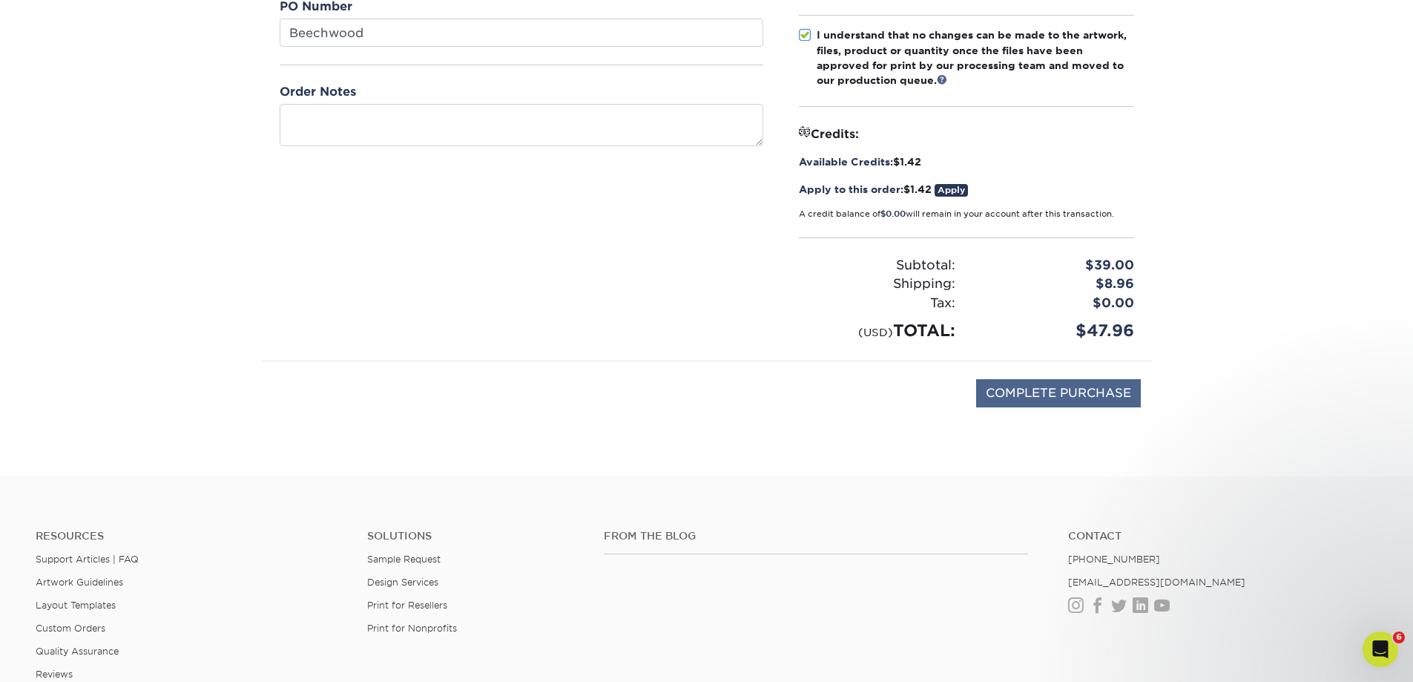
scroll to position [269, 0]
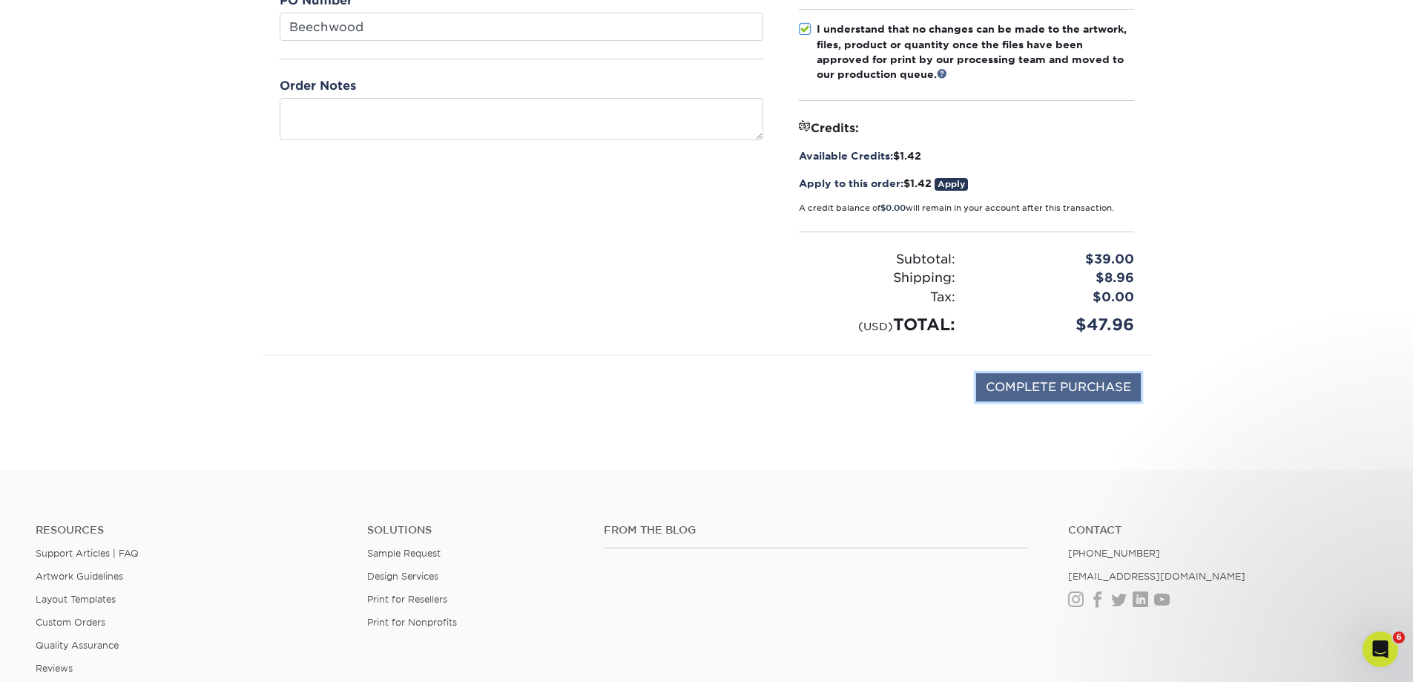
click at [1080, 391] on input "COMPLETE PURCHASE" at bounding box center [1058, 387] width 165 height 28
type input "PROCESSING, PLEASE WAIT..."
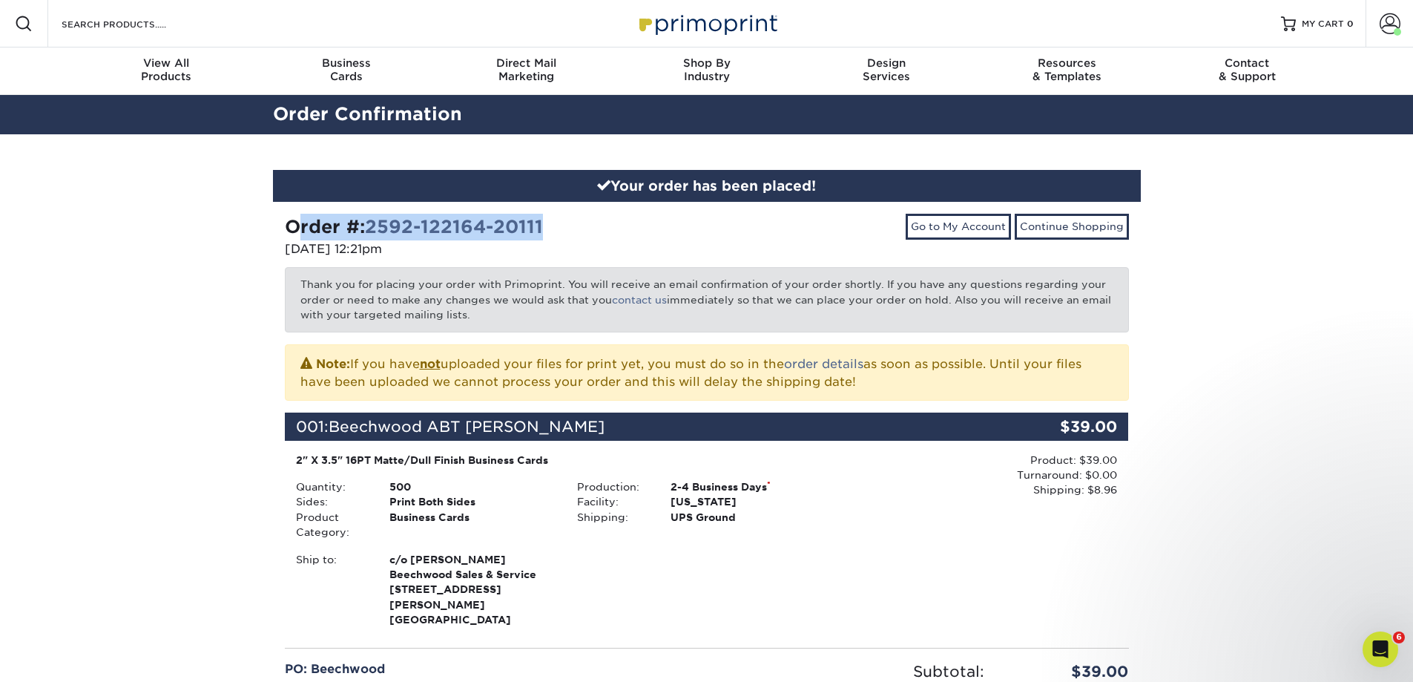
drag, startPoint x: 553, startPoint y: 225, endPoint x: 276, endPoint y: 230, distance: 276.7
click at [276, 230] on div "Order #: 2592-122164-20111 [DATE] 12:21pm" at bounding box center [490, 237] width 433 height 47
copy strong "Order #: 2592-122164-20111"
